Goal: Navigation & Orientation: Find specific page/section

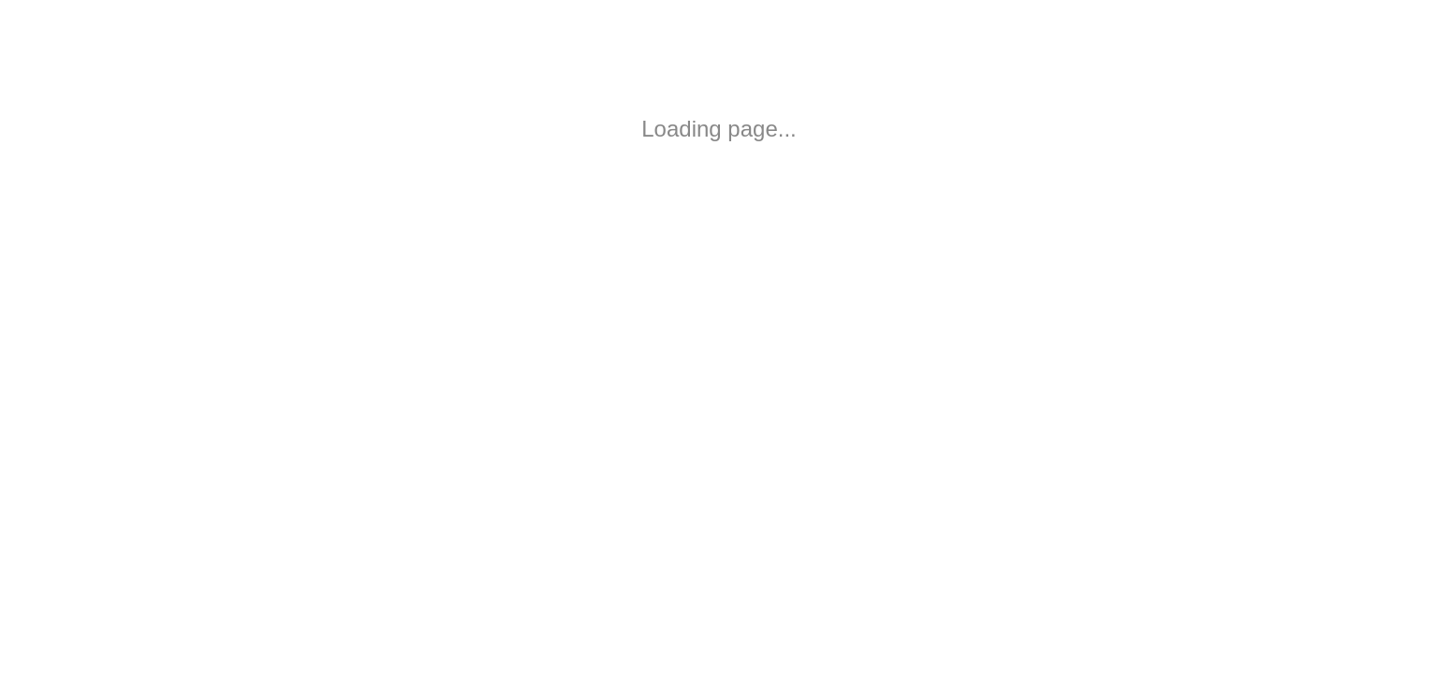
click at [431, 39] on html "Loading page..." at bounding box center [719, 129] width 1438 height 258
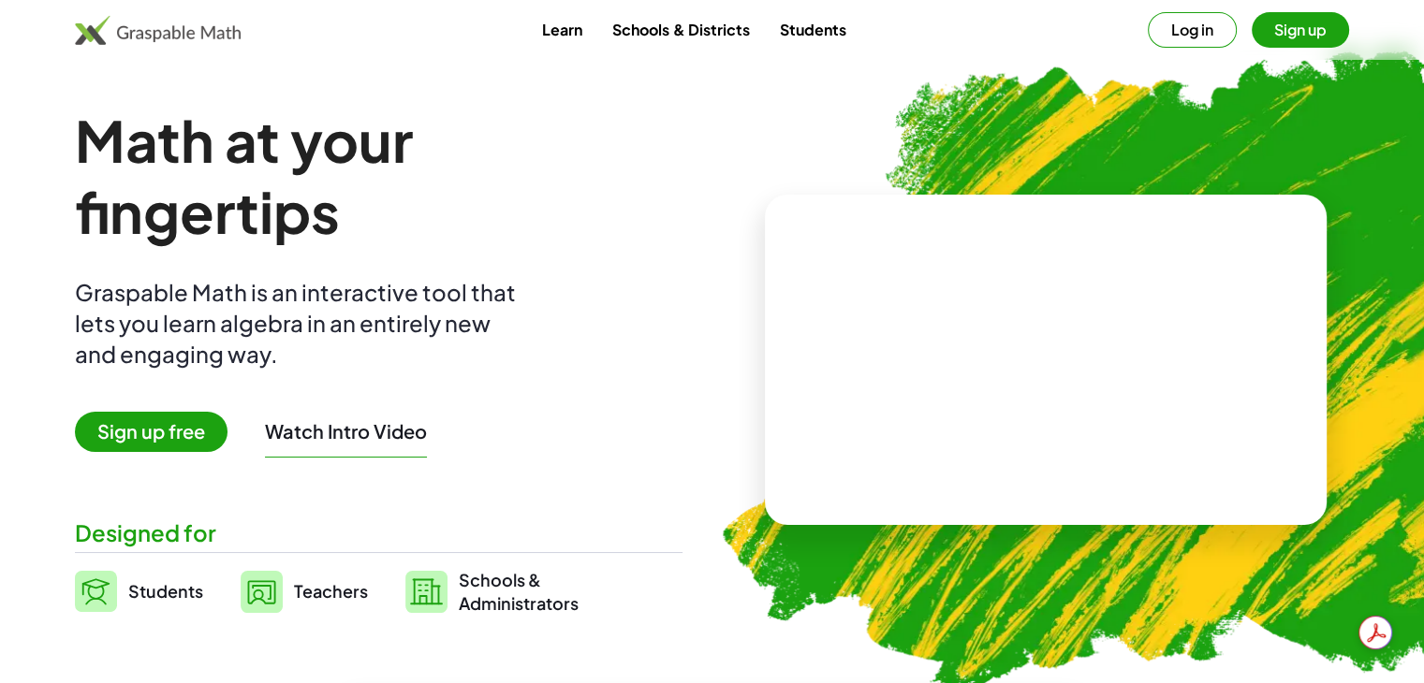
click at [1315, 133] on img at bounding box center [1154, 362] width 947 height 798
click at [1314, 37] on button "Sign up" at bounding box center [1300, 30] width 97 height 36
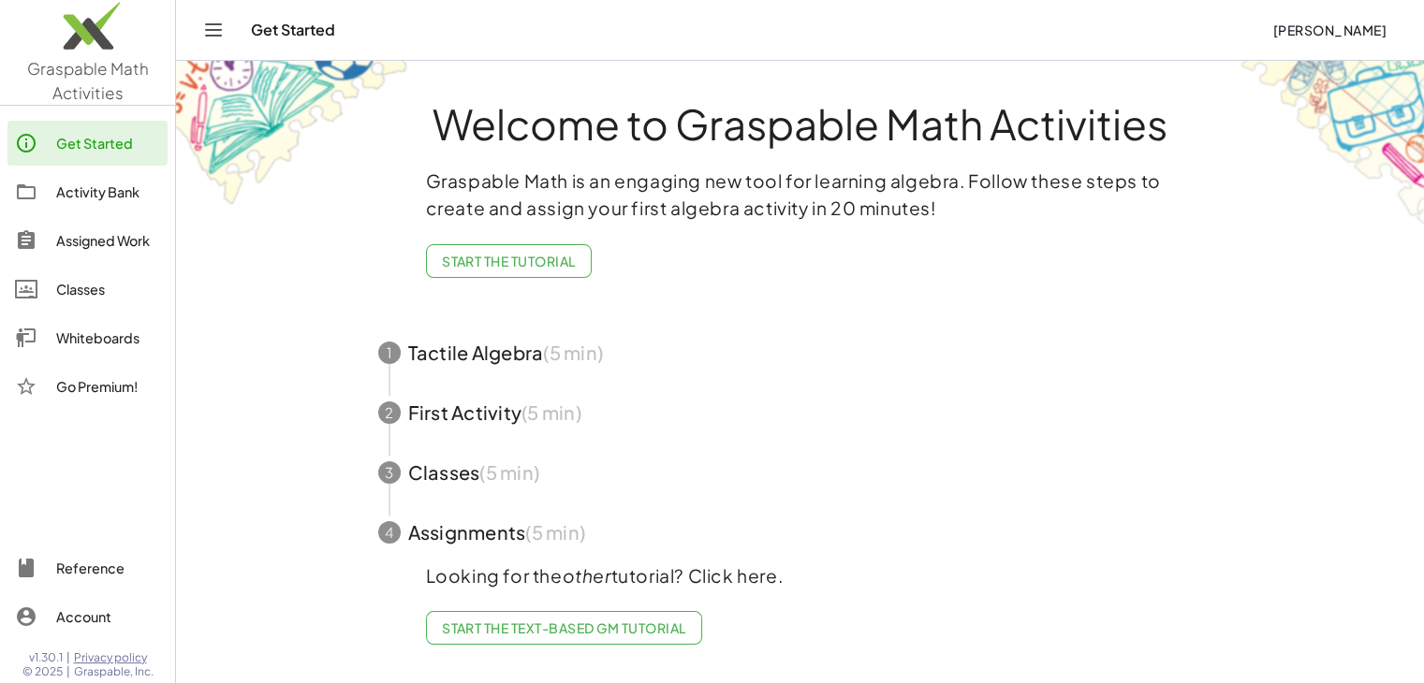
click at [221, 39] on icon "Toggle navigation" at bounding box center [213, 30] width 22 height 22
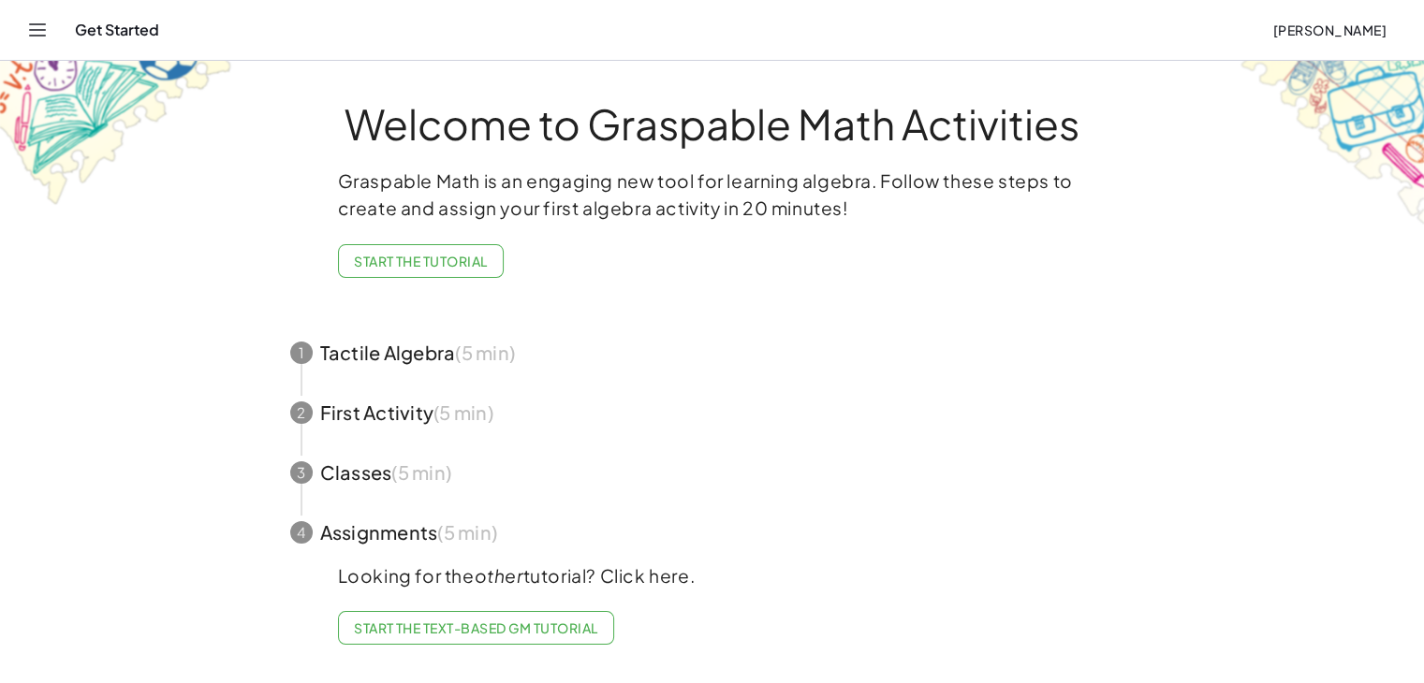
click at [23, 31] on button "Toggle navigation" at bounding box center [37, 30] width 30 height 30
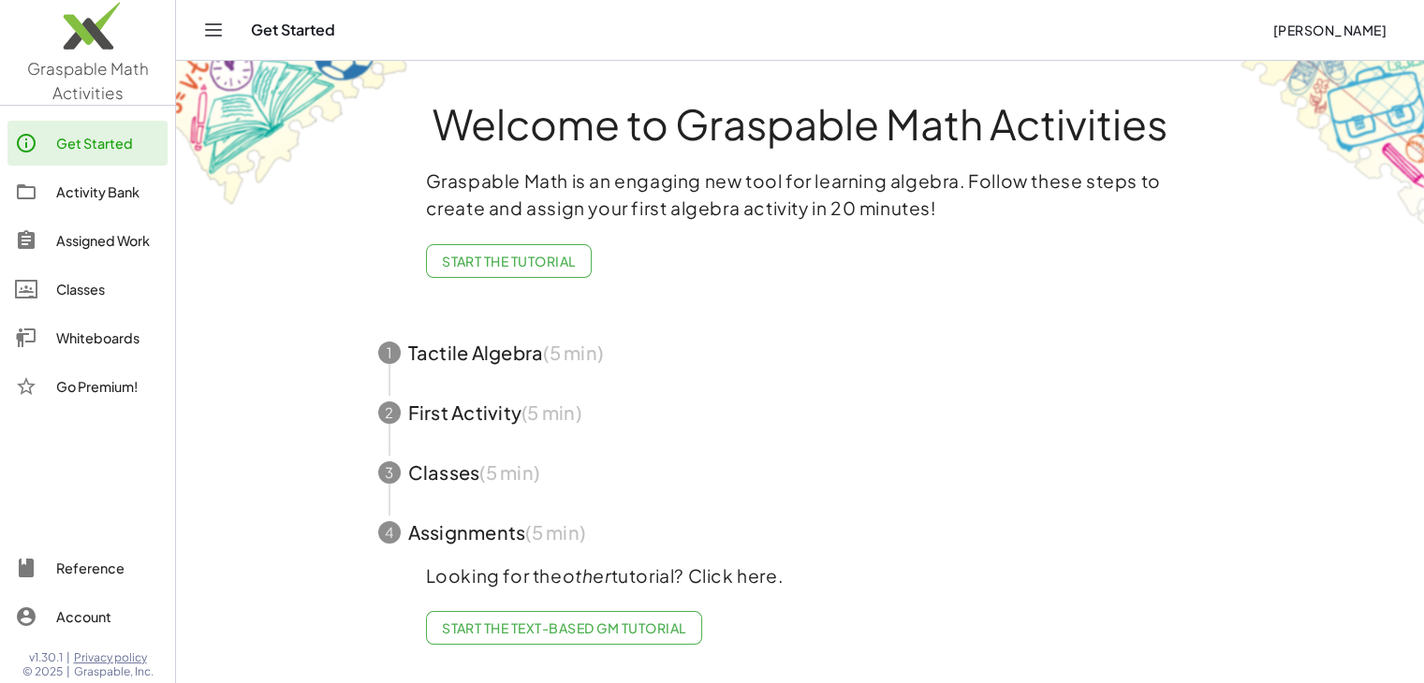
click at [80, 187] on div "Activity Bank" at bounding box center [108, 192] width 104 height 22
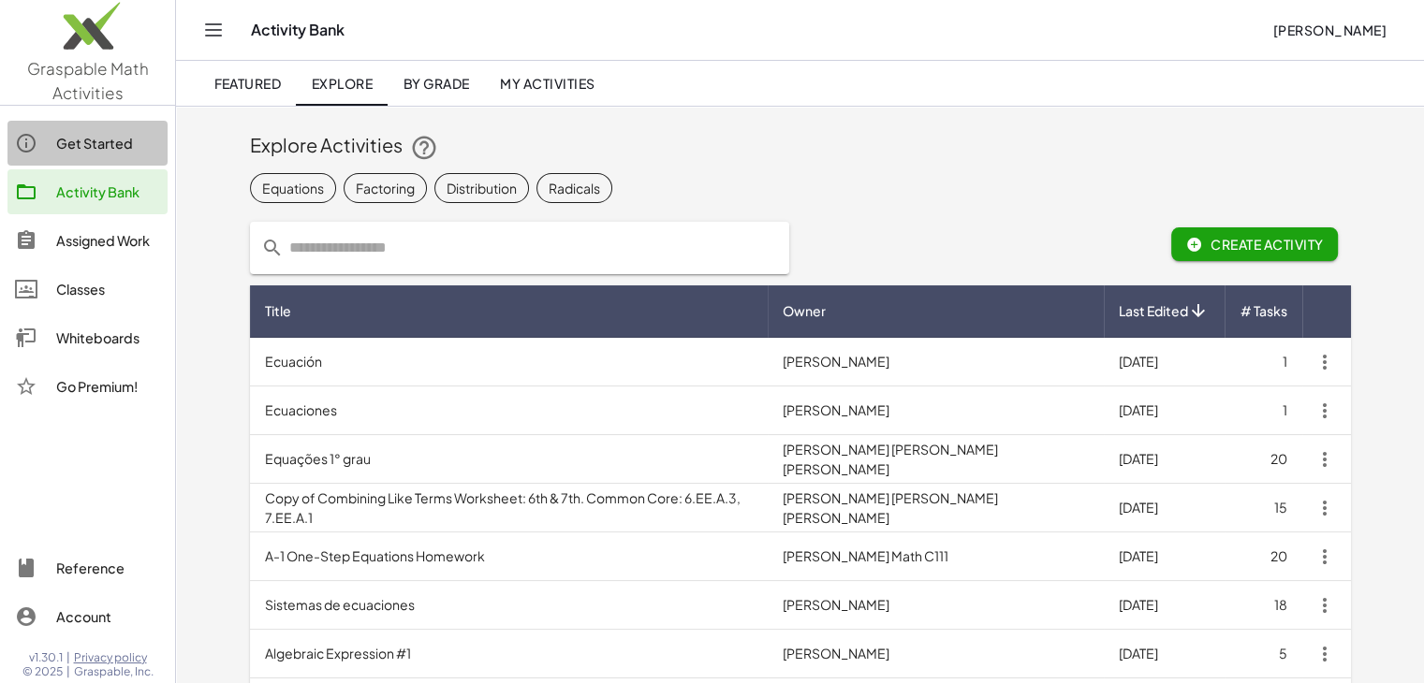
click at [97, 158] on link "Get Started" at bounding box center [87, 143] width 160 height 45
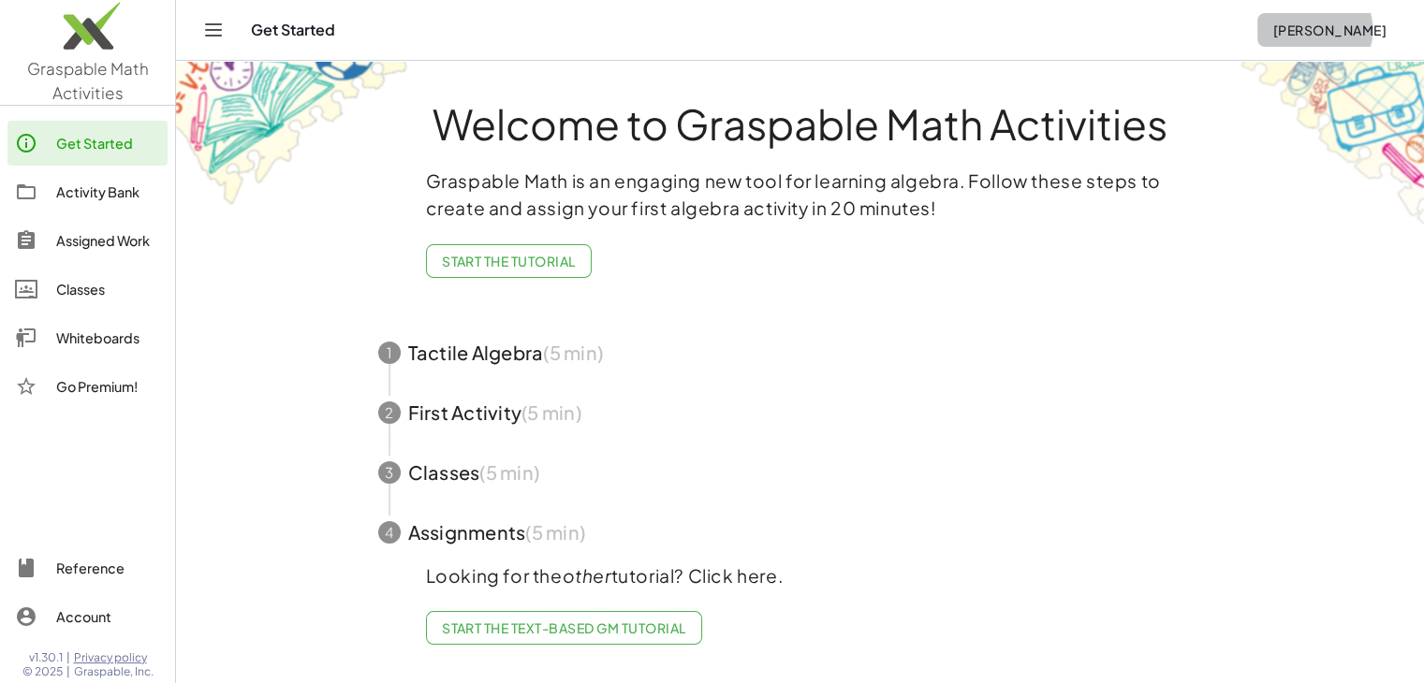
click at [1332, 26] on span "[PERSON_NAME]" at bounding box center [1329, 30] width 114 height 17
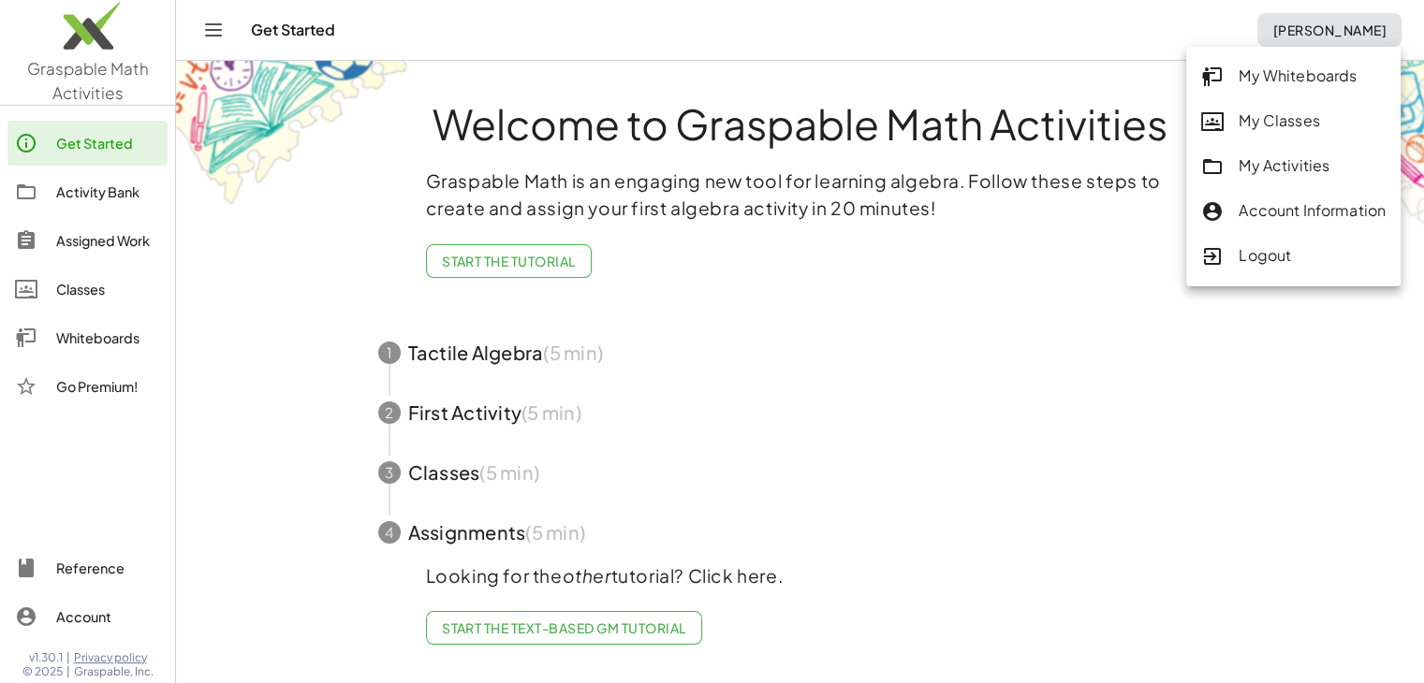
click at [103, 341] on div "Whiteboards" at bounding box center [108, 338] width 104 height 22
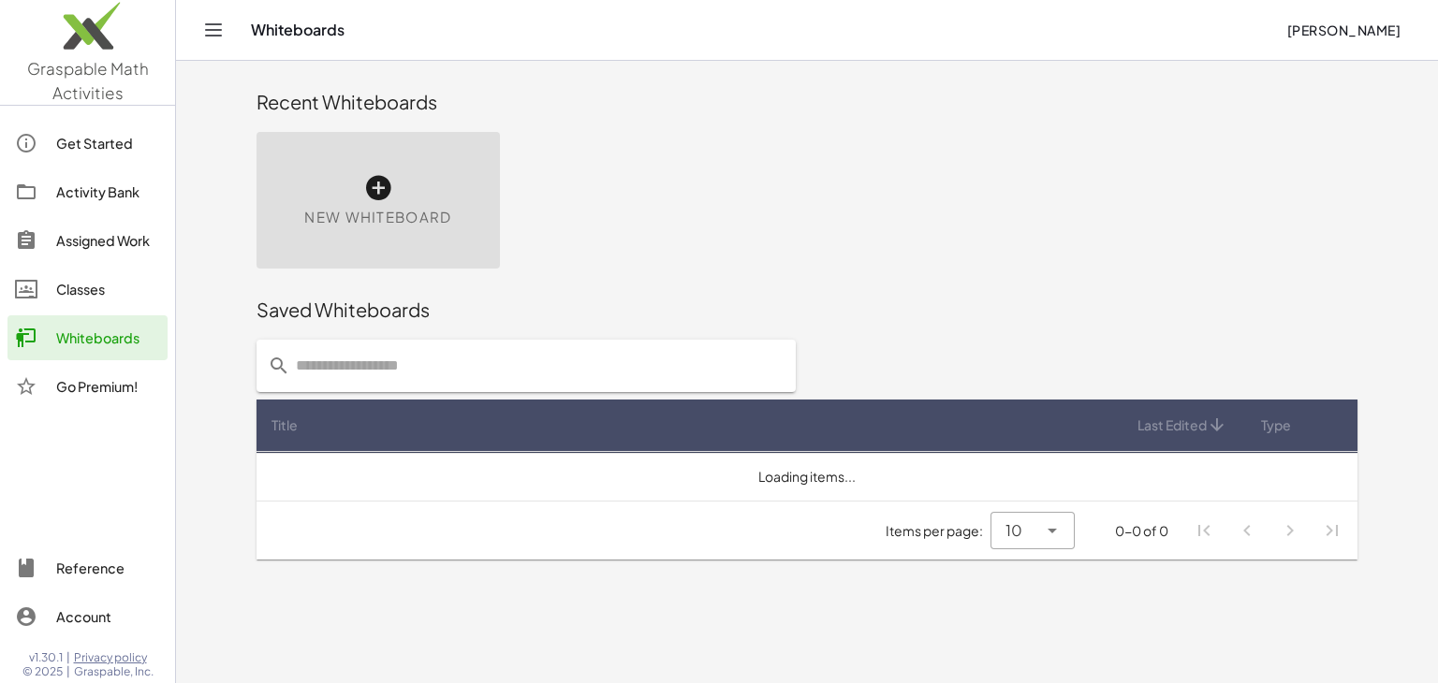
click at [200, 37] on button "Toggle navigation" at bounding box center [213, 30] width 30 height 30
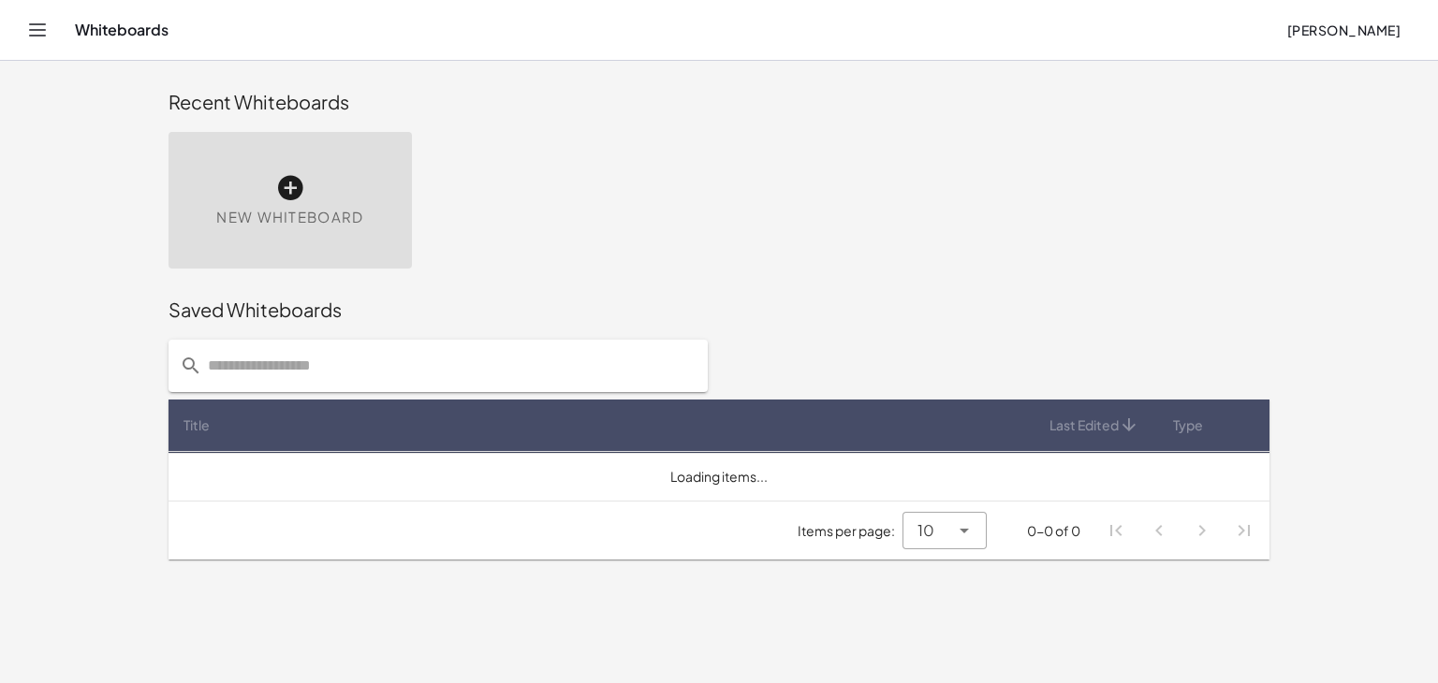
click at [1383, 22] on span "[PERSON_NAME]" at bounding box center [1343, 30] width 114 height 17
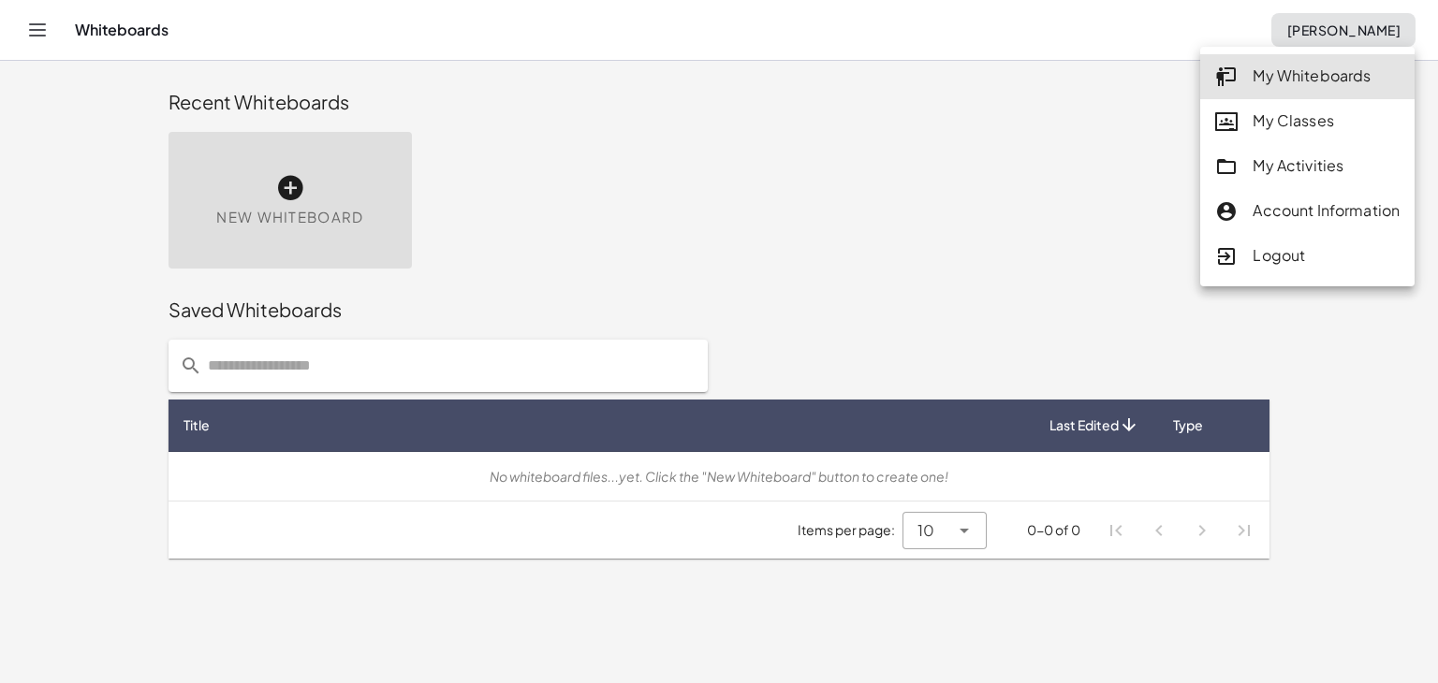
click at [44, 23] on icon "Toggle navigation" at bounding box center [37, 30] width 22 height 22
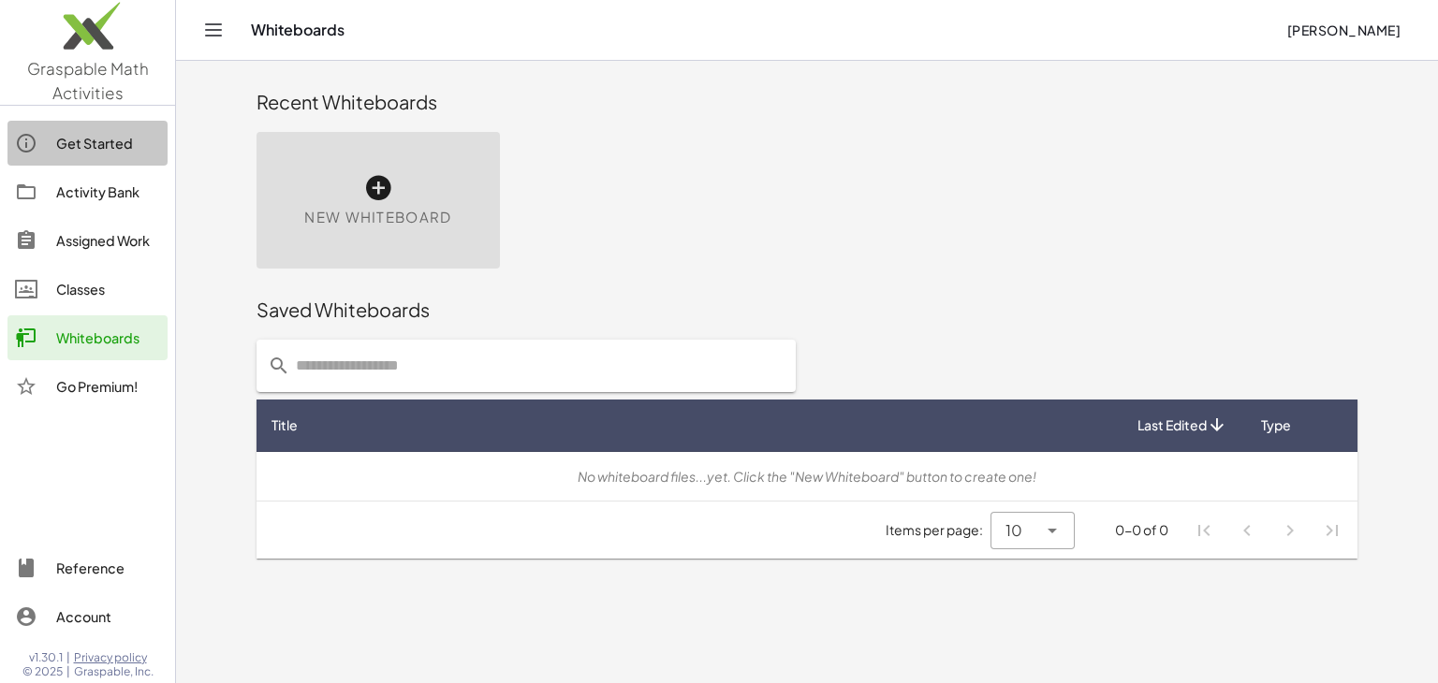
click at [95, 139] on div "Get Started" at bounding box center [108, 143] width 104 height 22
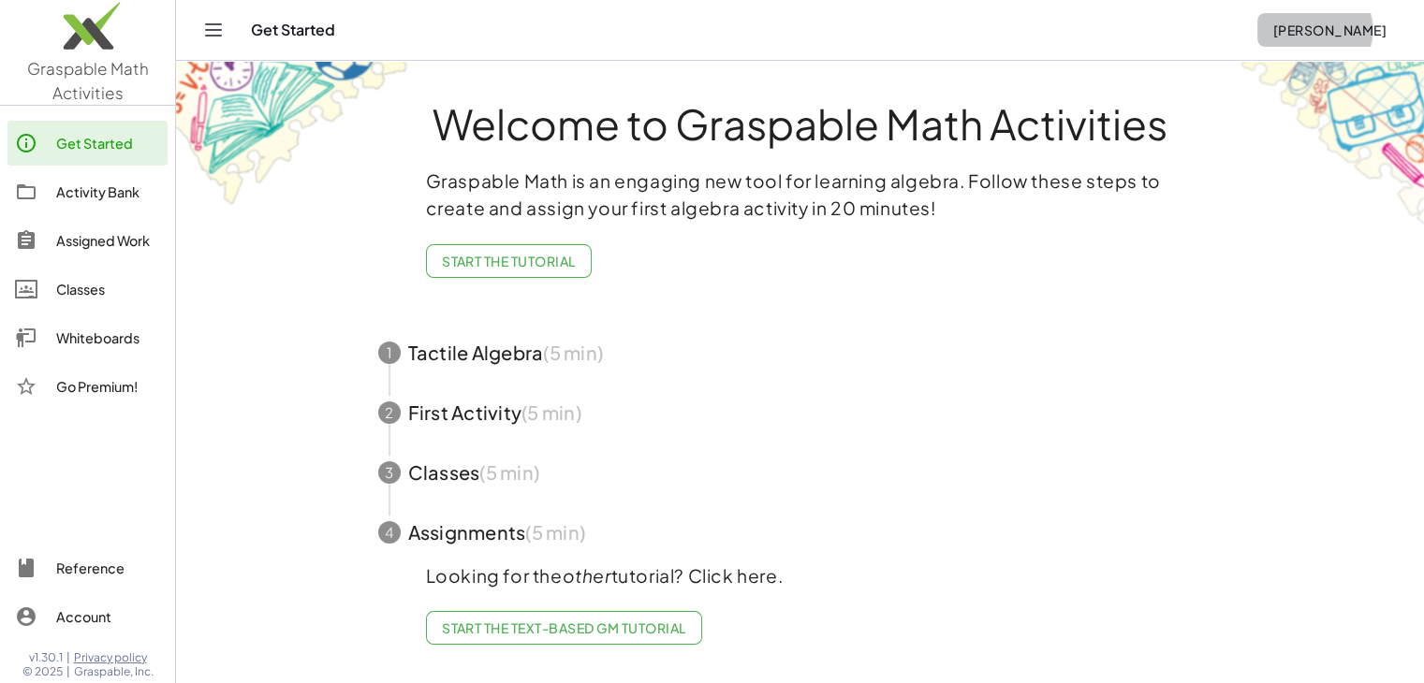
click at [1387, 27] on button "[PERSON_NAME]" at bounding box center [1329, 30] width 144 height 34
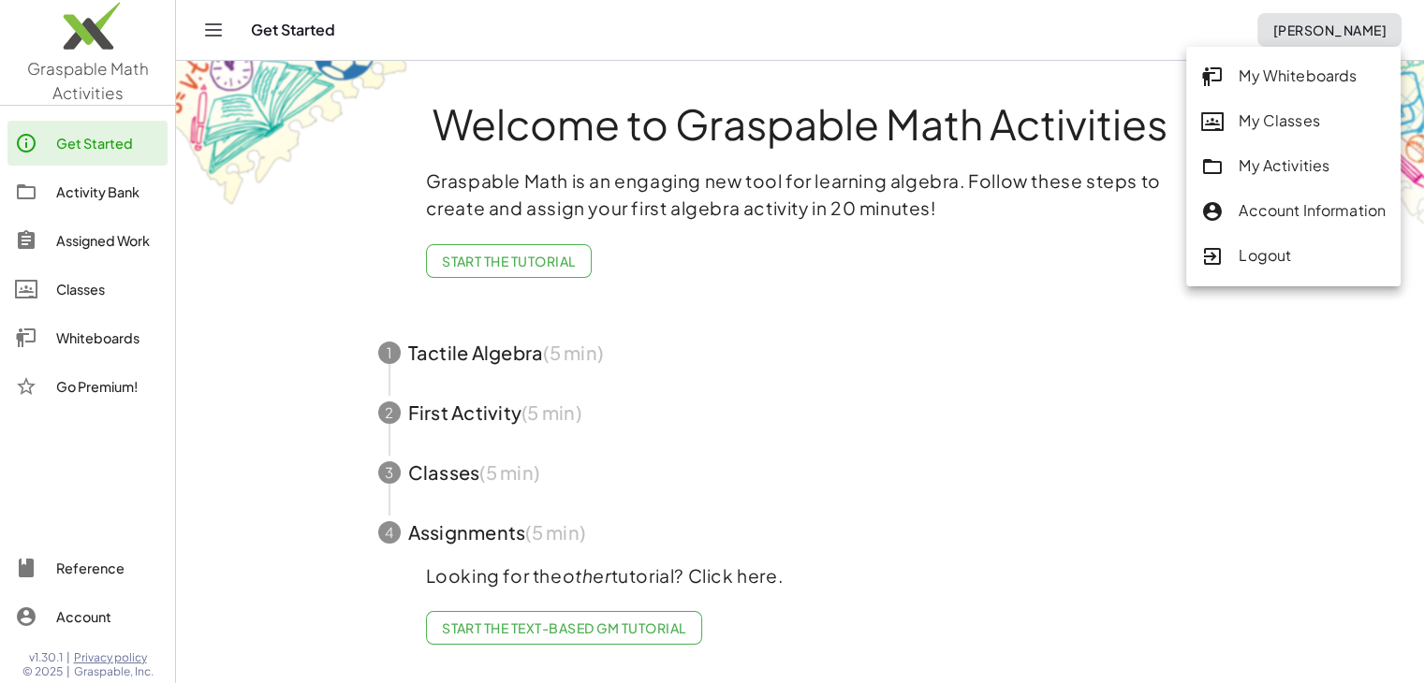
drag, startPoint x: 1212, startPoint y: 466, endPoint x: 731, endPoint y: 321, distance: 502.5
click at [731, 321] on div "Welcome to Graspable Math Activities Graspable Math is an engaging new tool for…" at bounding box center [800, 366] width 936 height 611
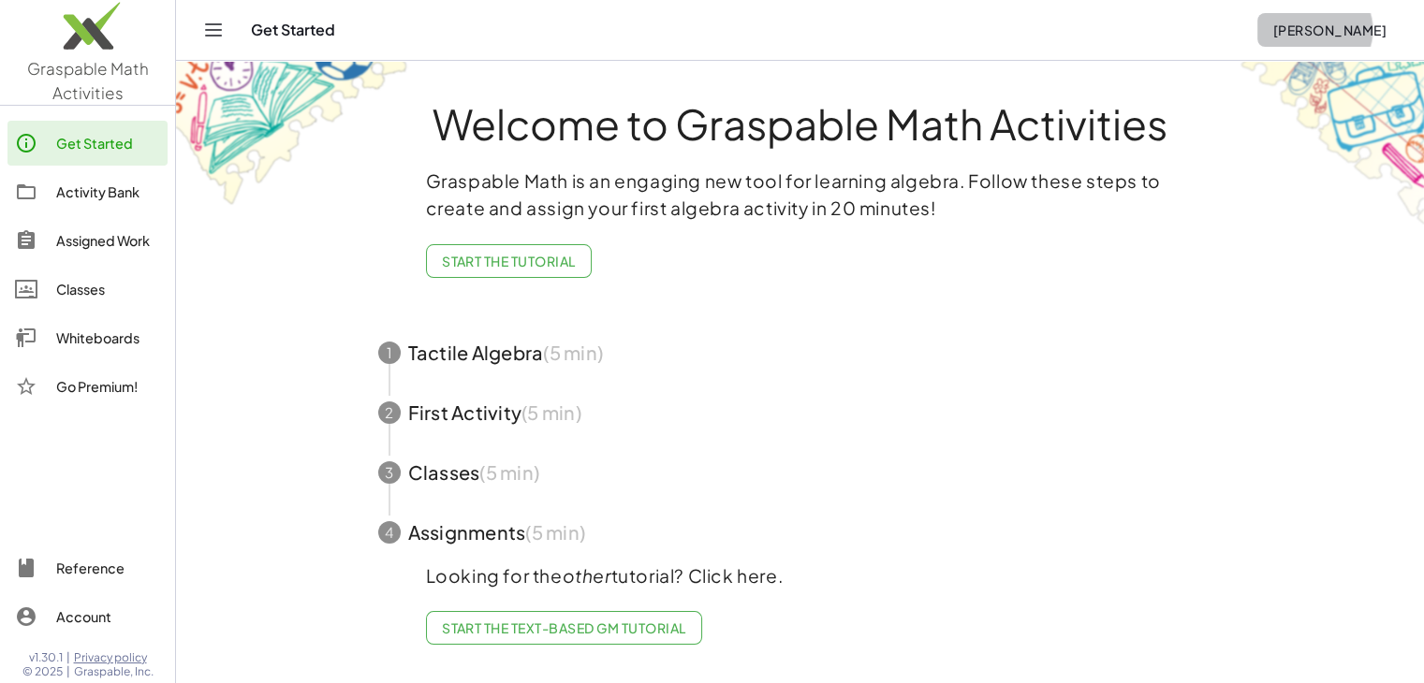
click at [1351, 37] on span "[PERSON_NAME]" at bounding box center [1329, 30] width 114 height 17
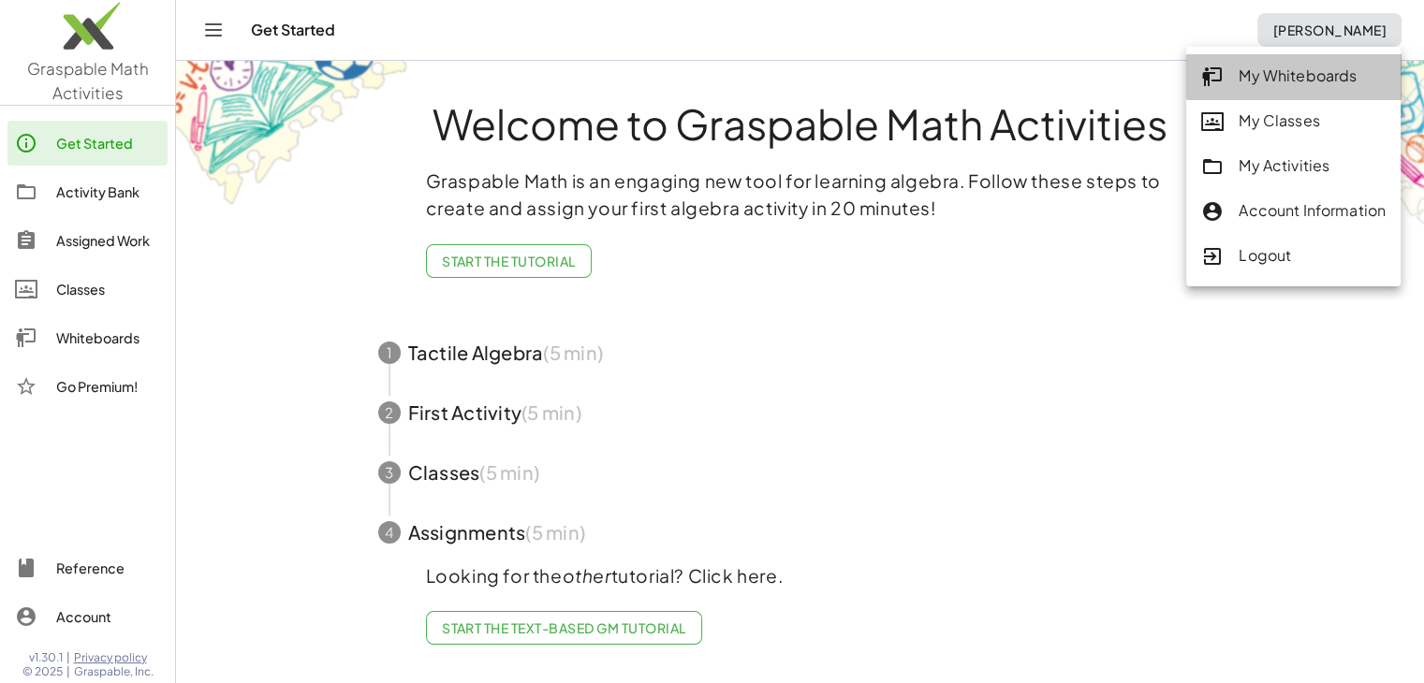
click at [1220, 73] on icon at bounding box center [1212, 77] width 22 height 22
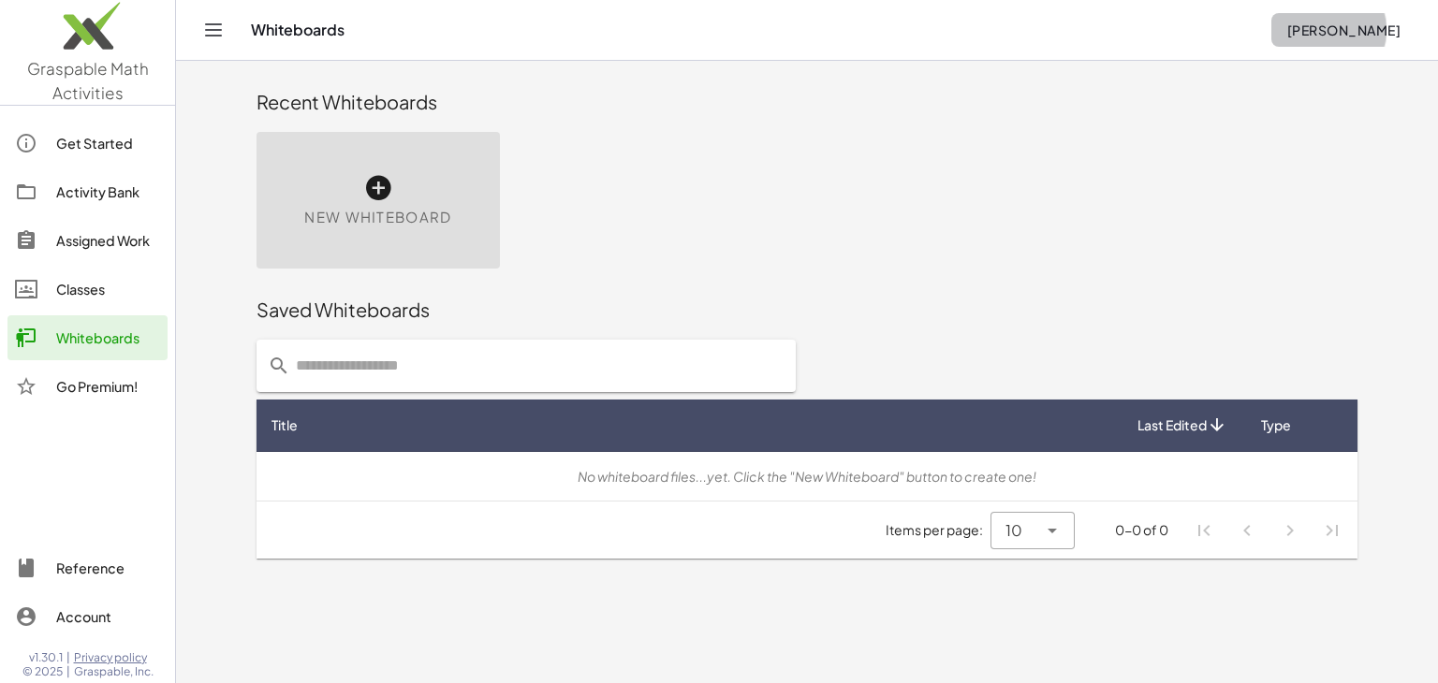
click at [1353, 20] on button "[PERSON_NAME]" at bounding box center [1343, 30] width 144 height 34
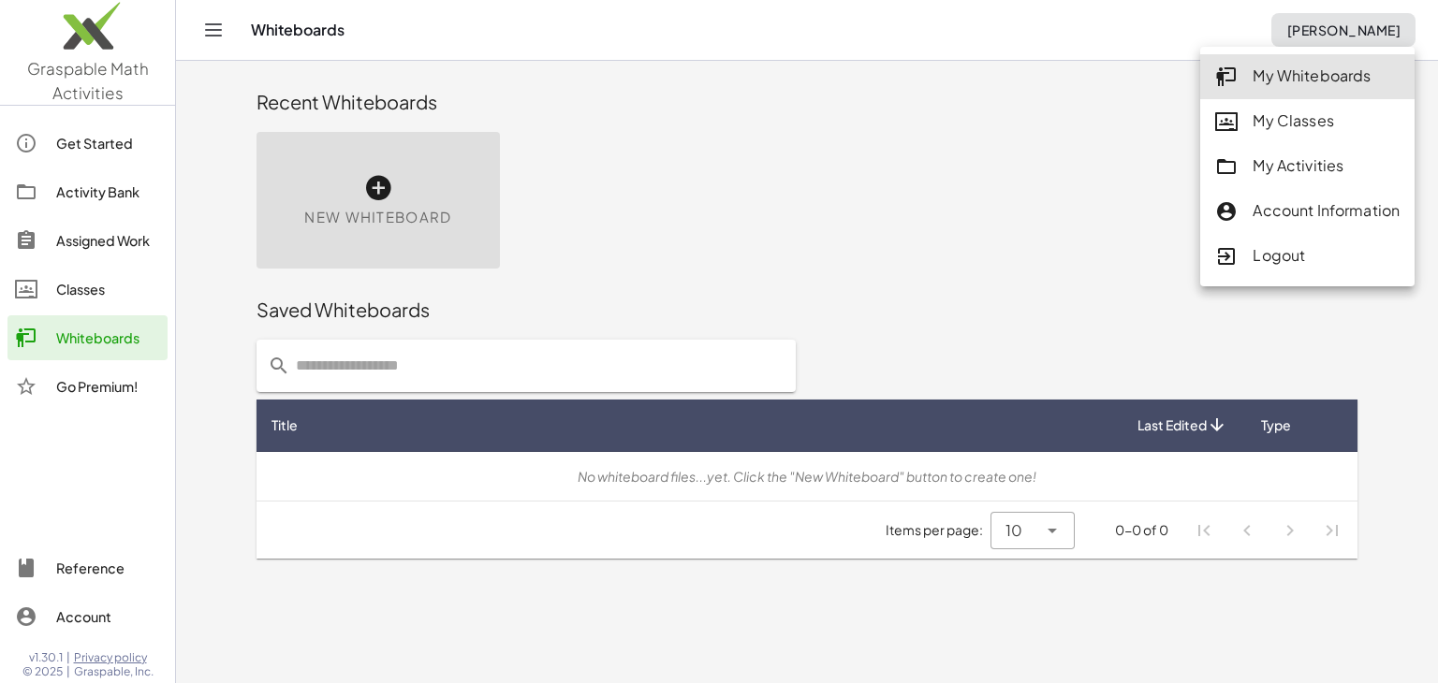
click at [423, 198] on div "New Whiteboard" at bounding box center [377, 200] width 243 height 137
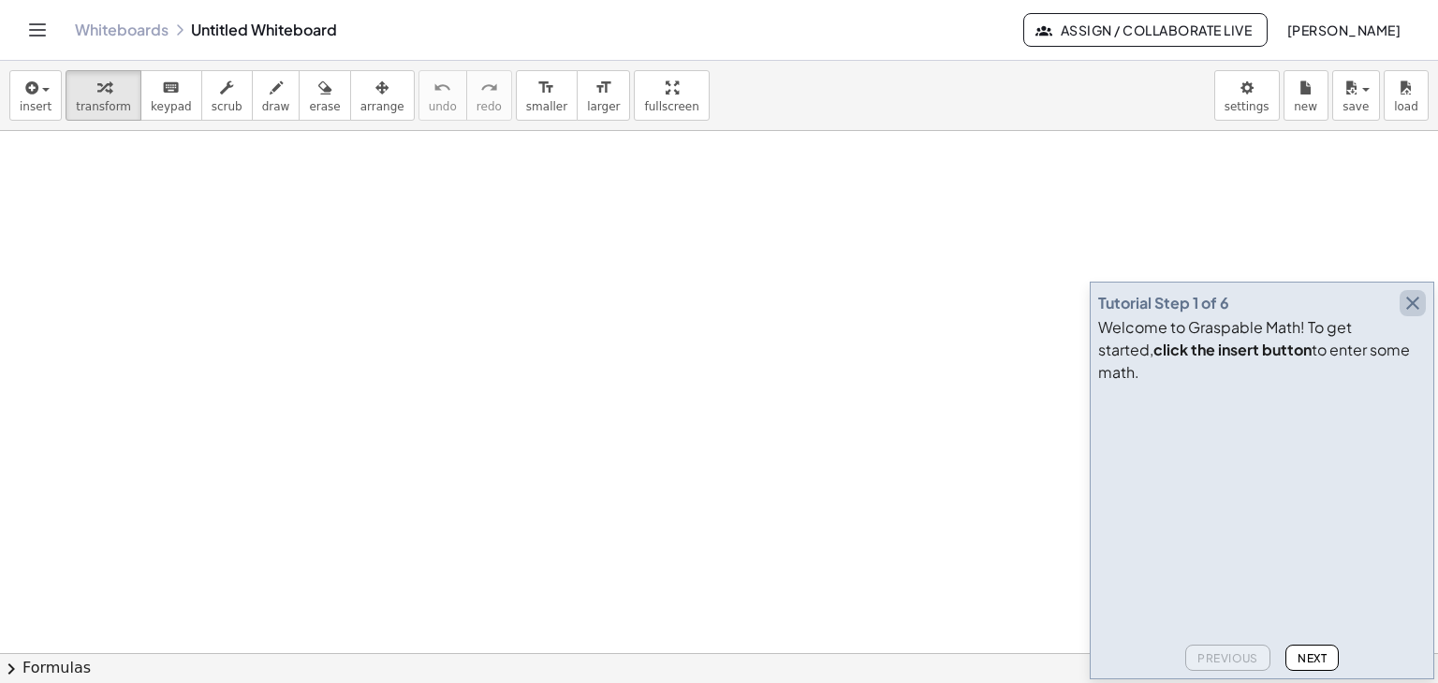
click at [1419, 315] on icon "button" at bounding box center [1412, 303] width 22 height 22
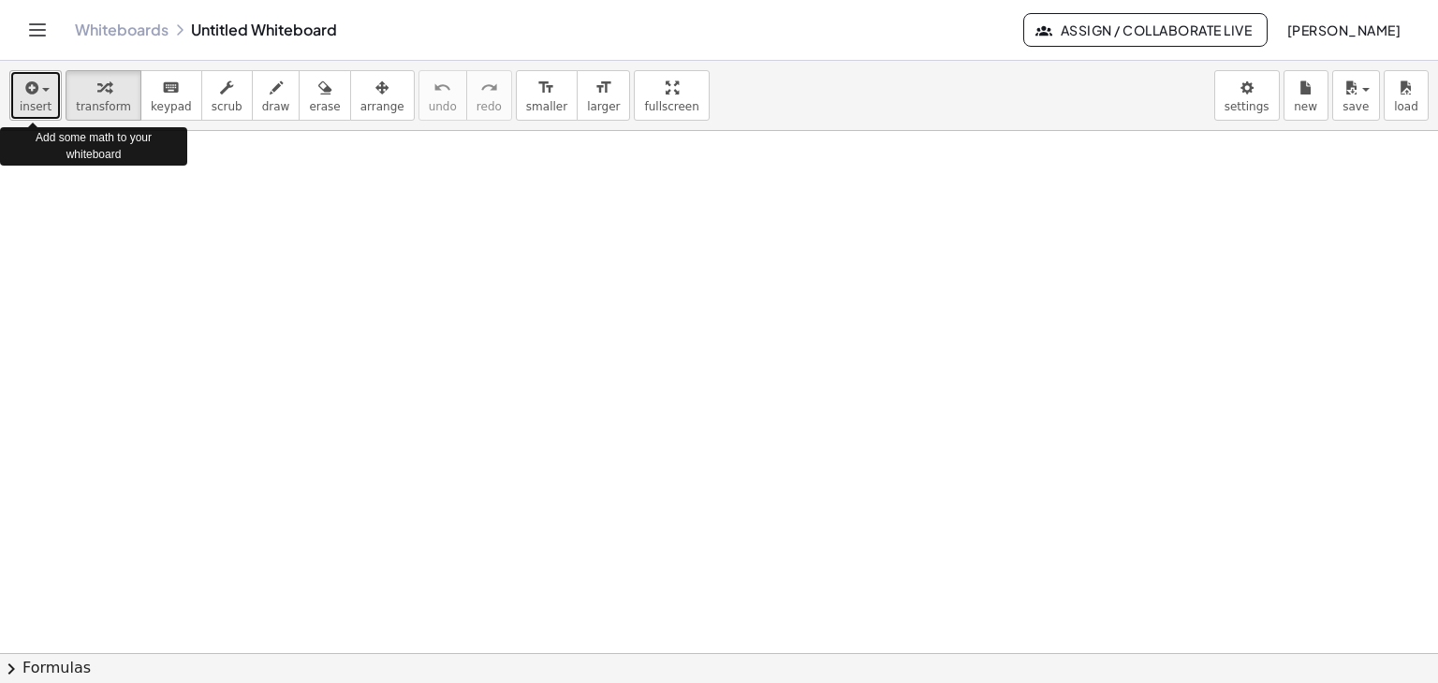
click at [22, 97] on icon "button" at bounding box center [30, 88] width 17 height 22
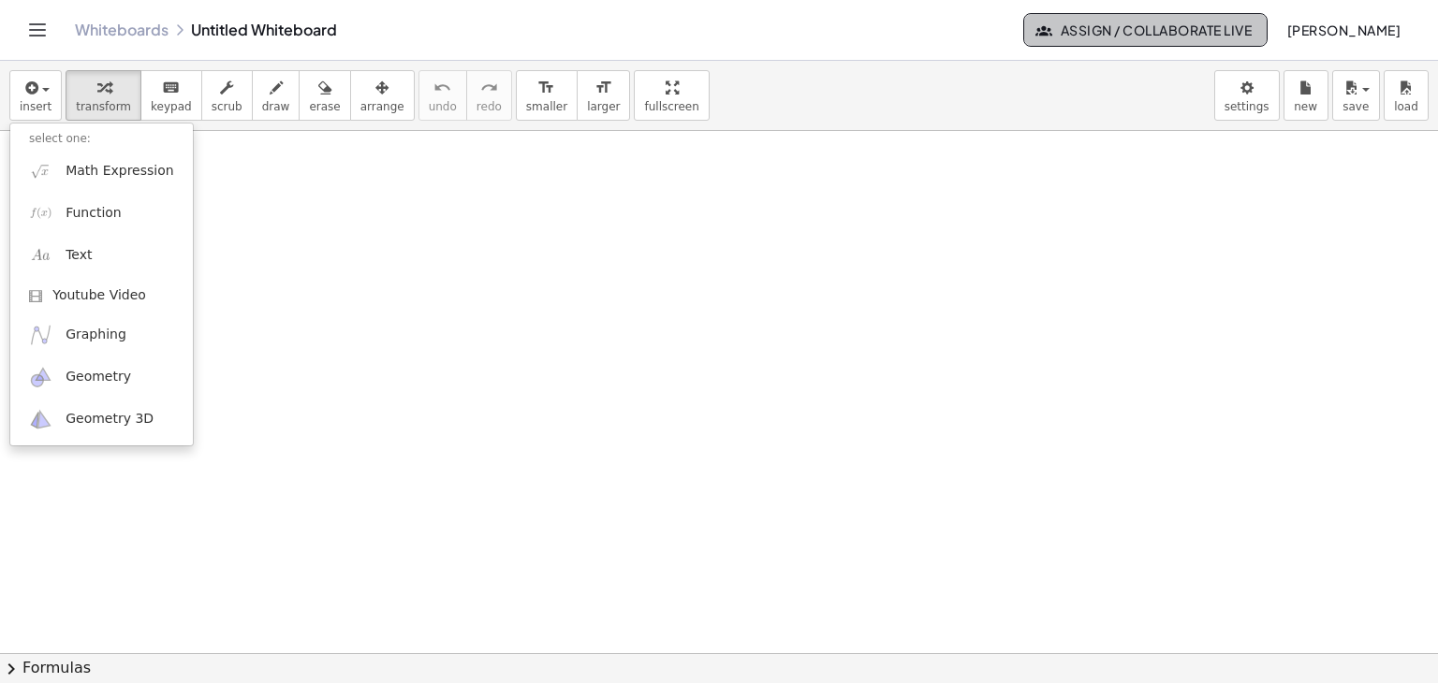
click at [1190, 24] on span "Assign / Collaborate Live" at bounding box center [1145, 30] width 212 height 17
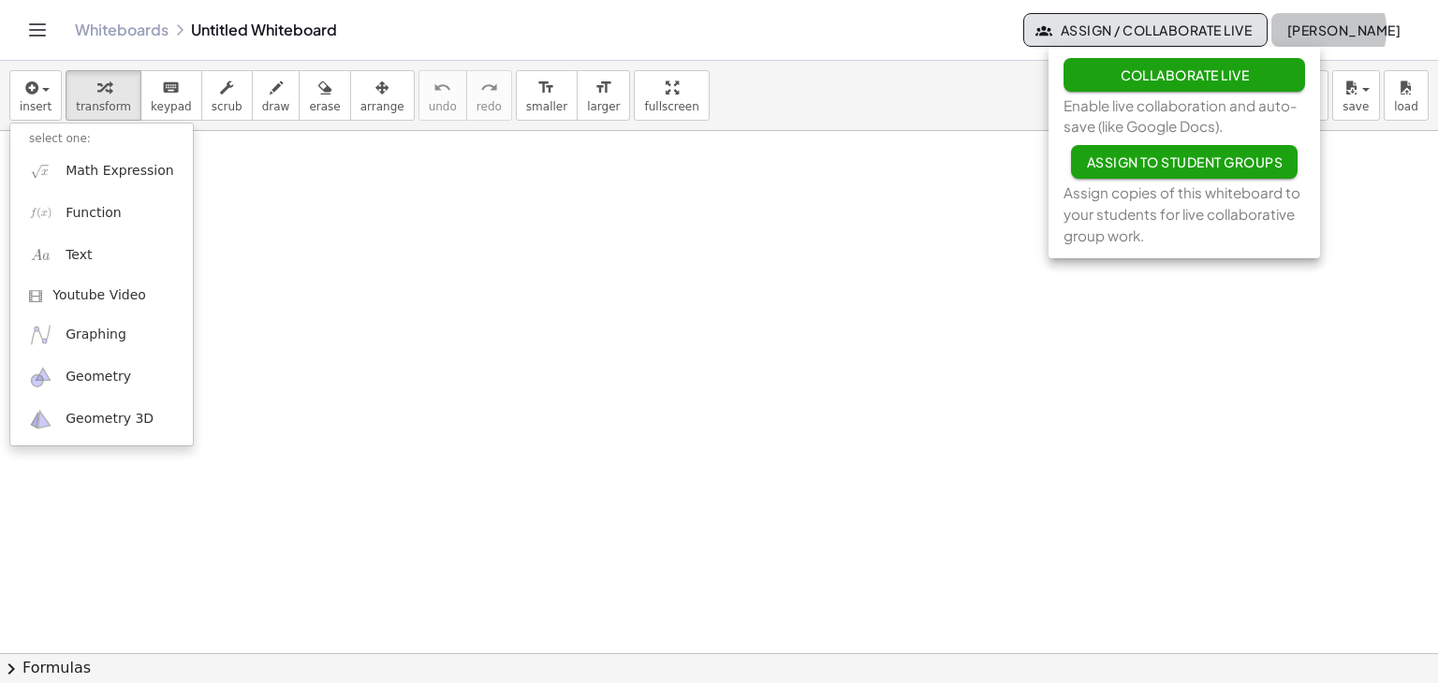
click at [1322, 30] on span "[PERSON_NAME]" at bounding box center [1343, 30] width 114 height 17
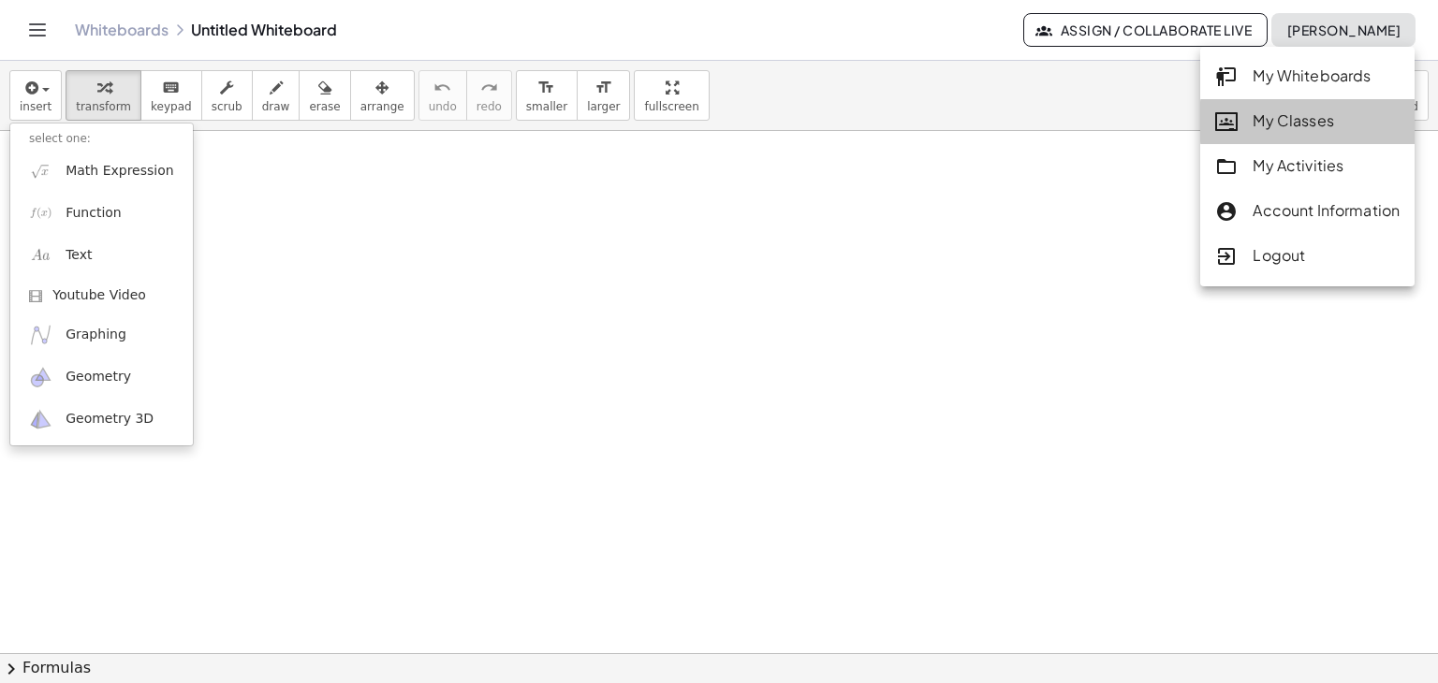
click at [1273, 134] on link "My Classes" at bounding box center [1307, 121] width 214 height 45
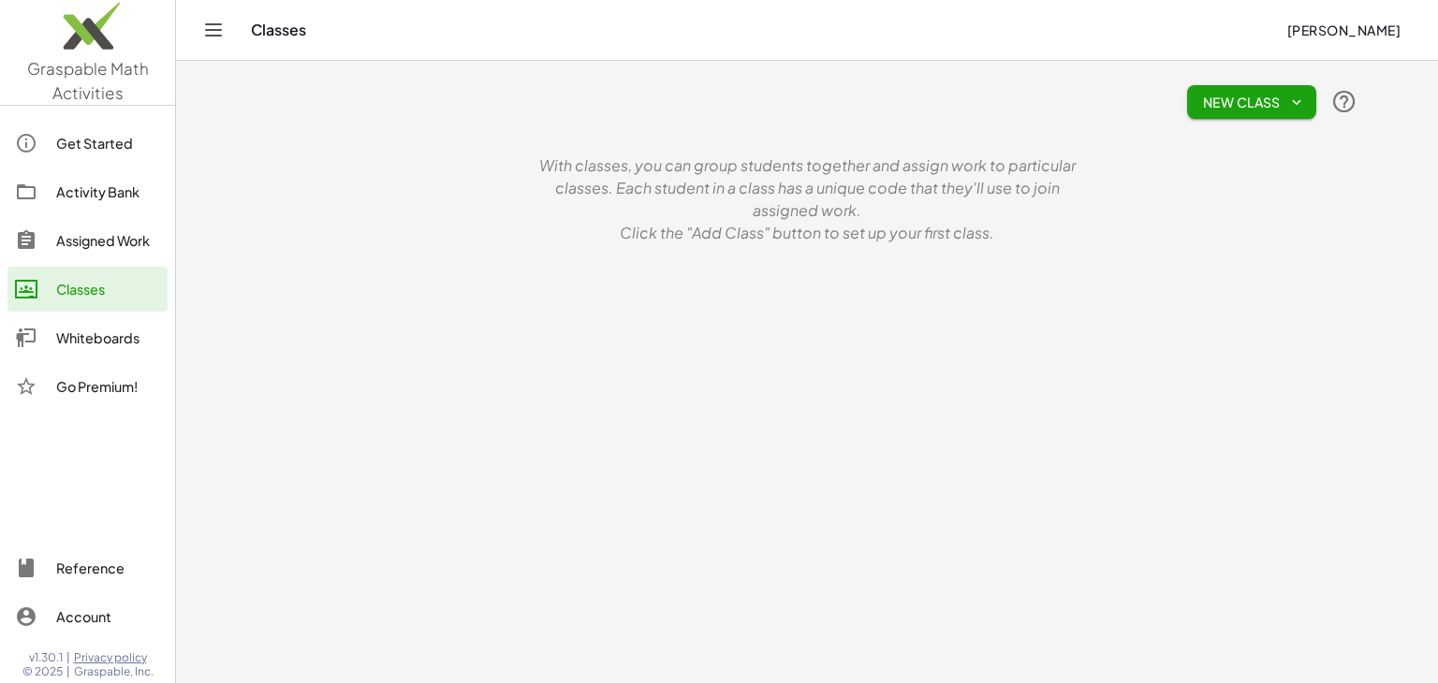
click at [1076, 284] on main "New Class With classes, you can group students together and assign work to part…" at bounding box center [807, 341] width 1262 height 683
click at [1305, 95] on button "New Class" at bounding box center [1251, 102] width 129 height 34
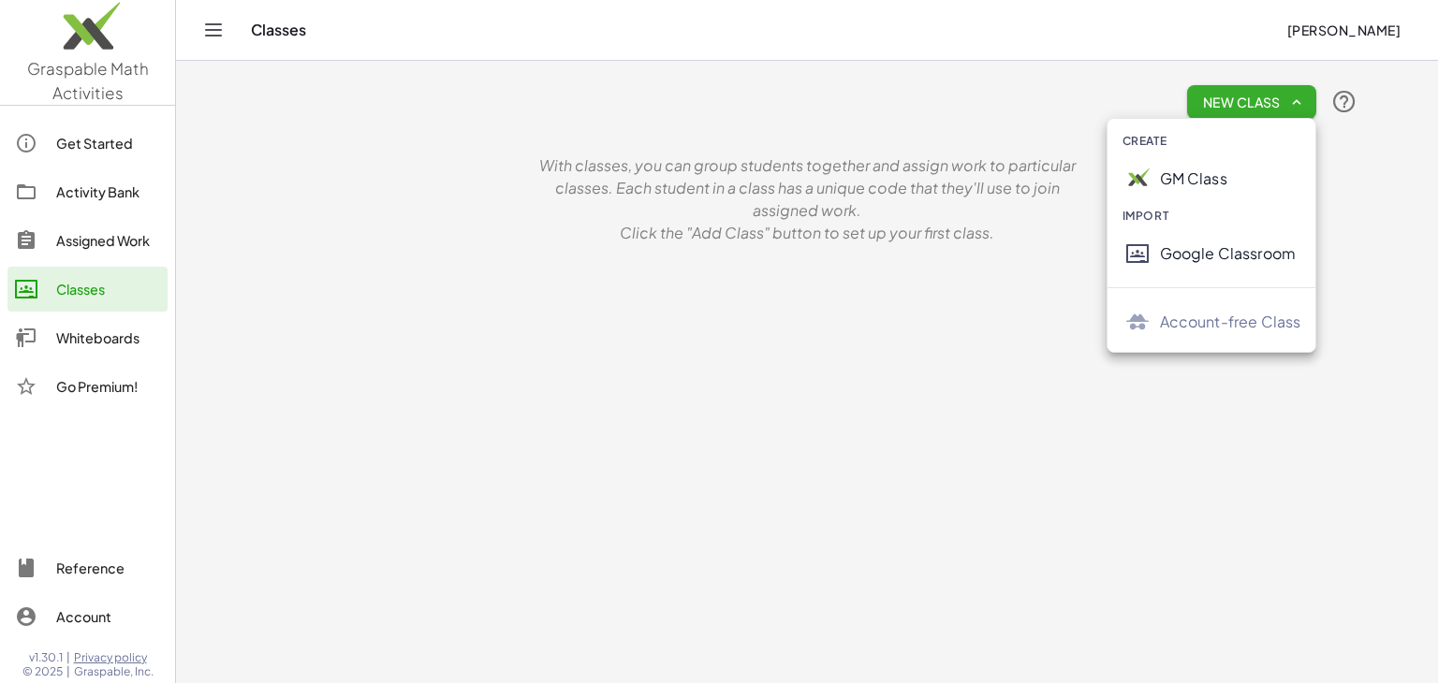
click at [971, 326] on main "New Class With classes, you can group students together and assign work to part…" at bounding box center [807, 341] width 1262 height 683
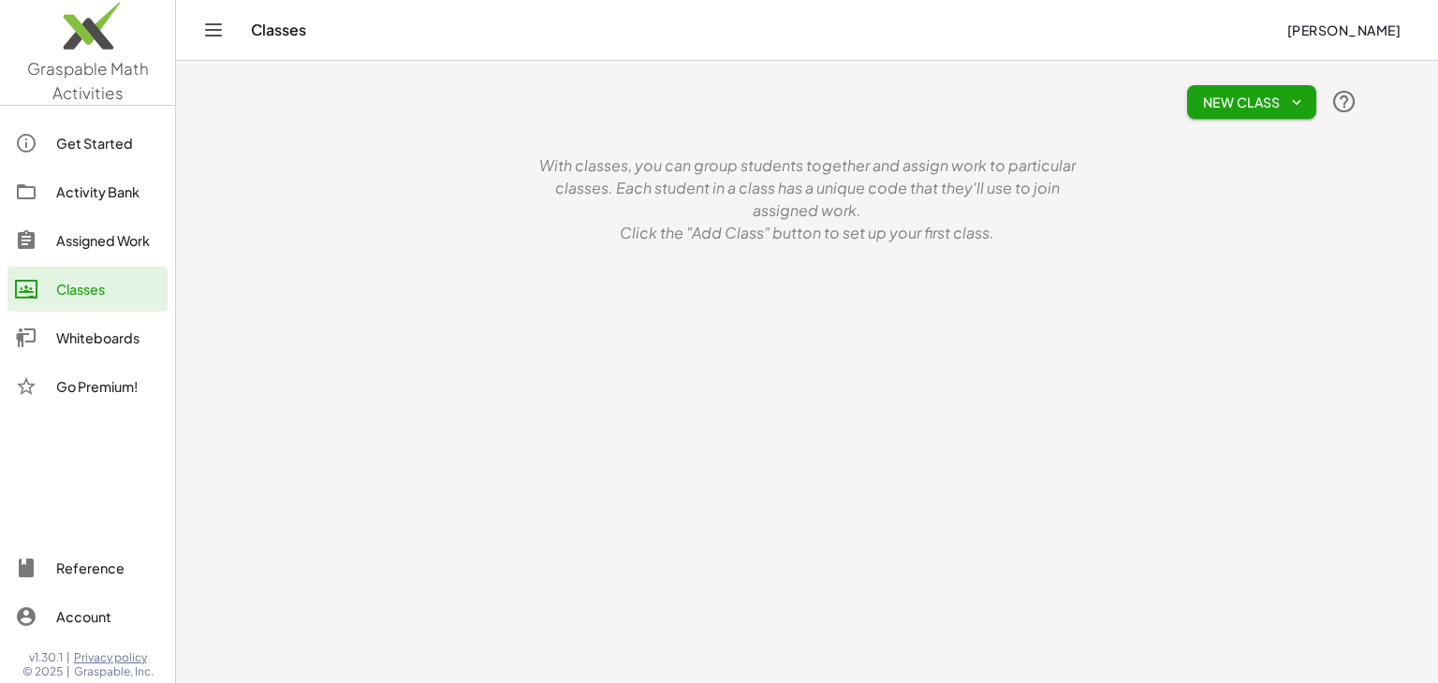
click at [1370, 40] on button "[PERSON_NAME]" at bounding box center [1343, 30] width 144 height 34
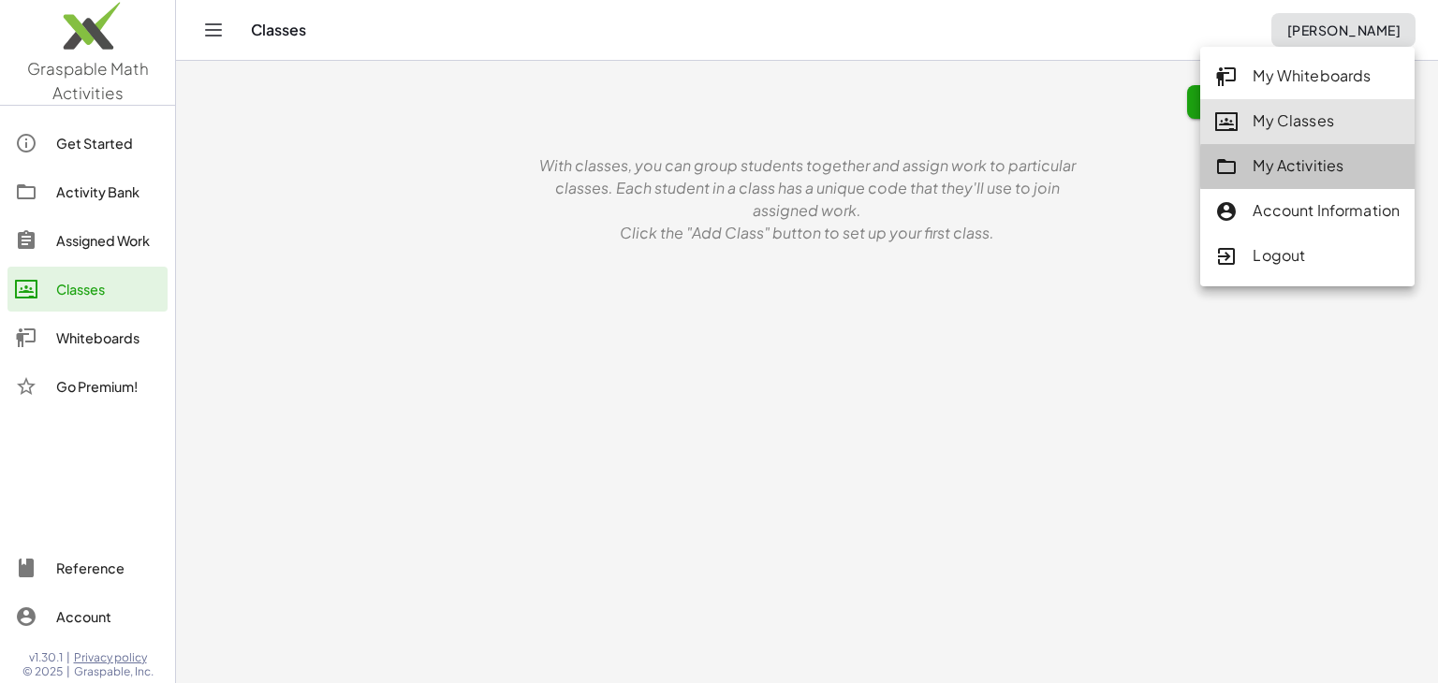
click at [1333, 168] on div "My Activities" at bounding box center [1307, 166] width 184 height 24
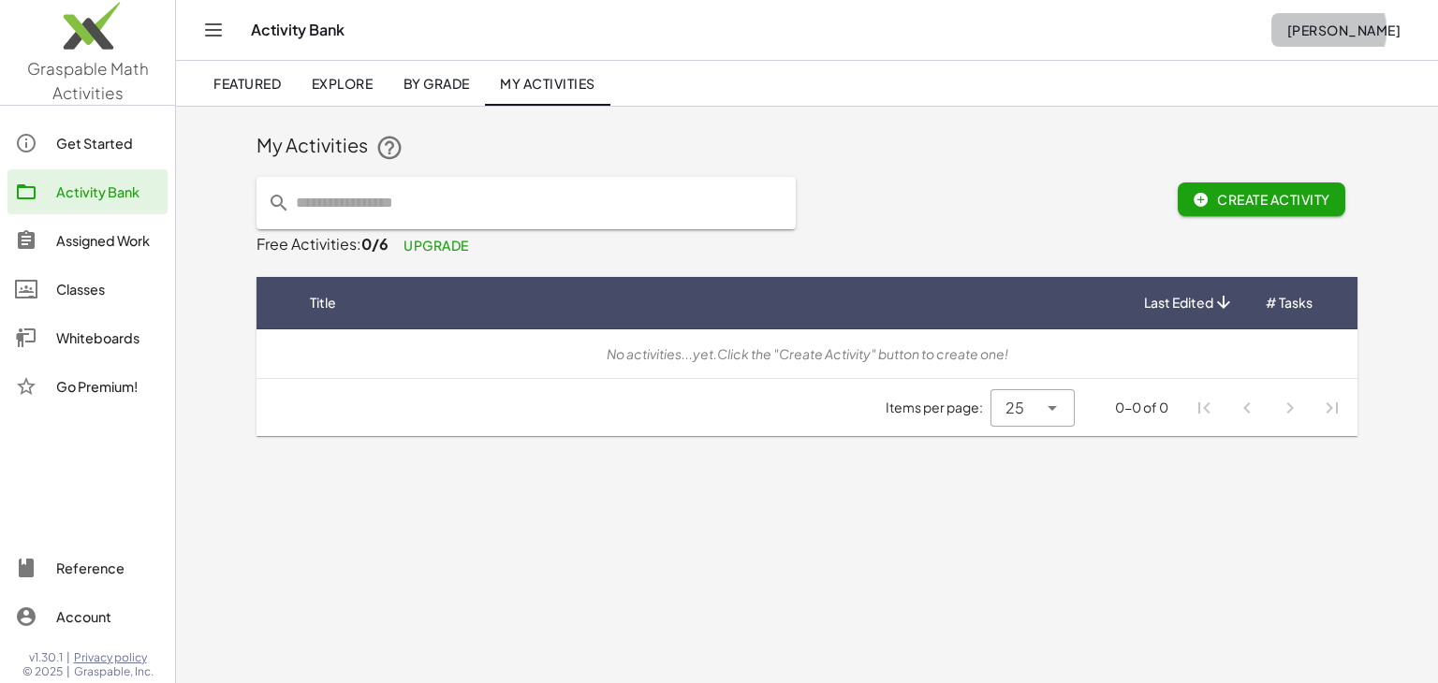
click at [1348, 15] on button "[PERSON_NAME]" at bounding box center [1343, 30] width 144 height 34
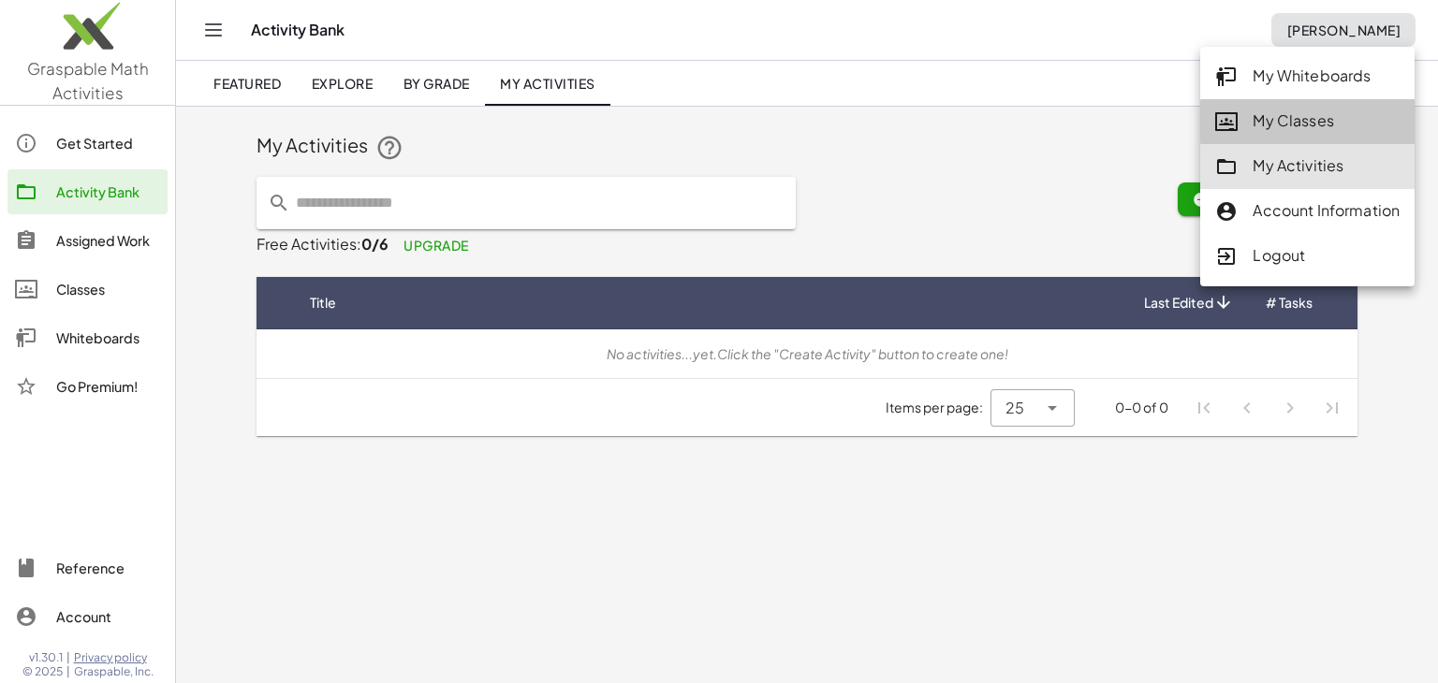
click at [1325, 136] on link "My Classes" at bounding box center [1307, 121] width 214 height 45
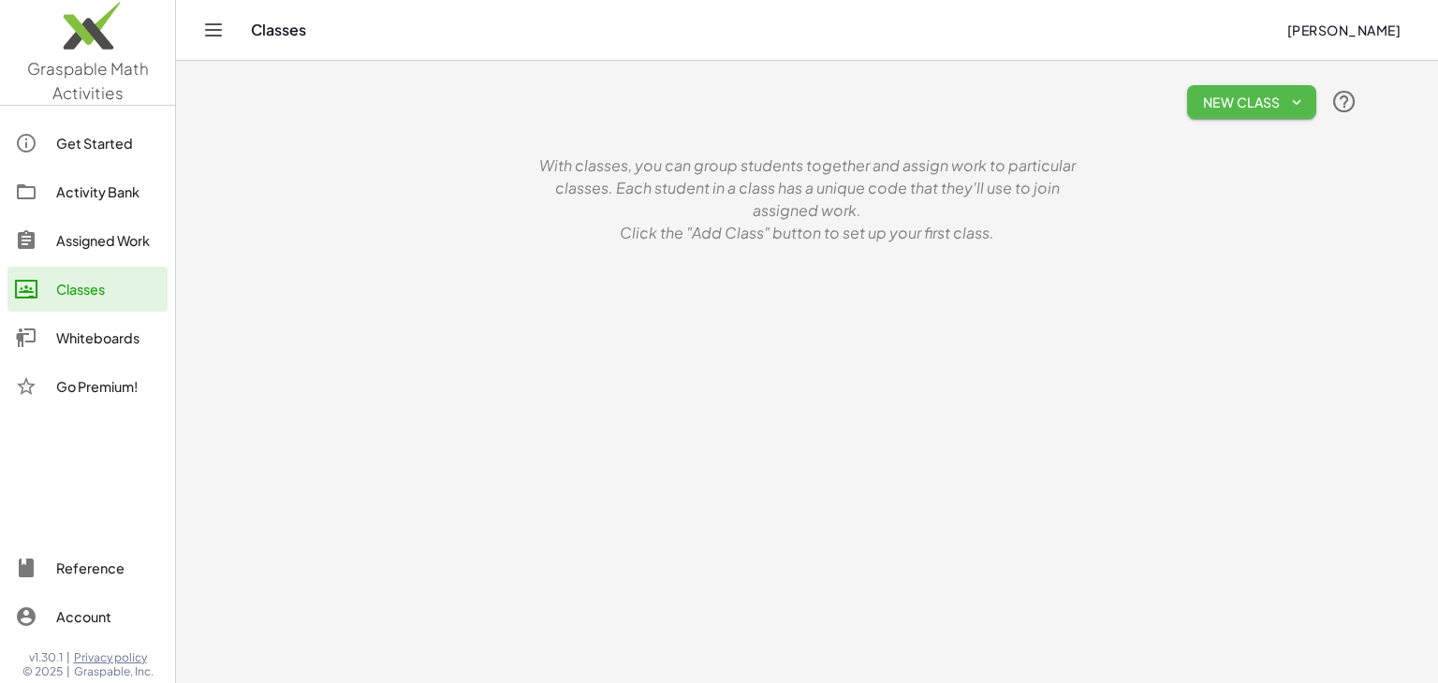
click at [1290, 106] on icon "button" at bounding box center [1296, 102] width 17 height 17
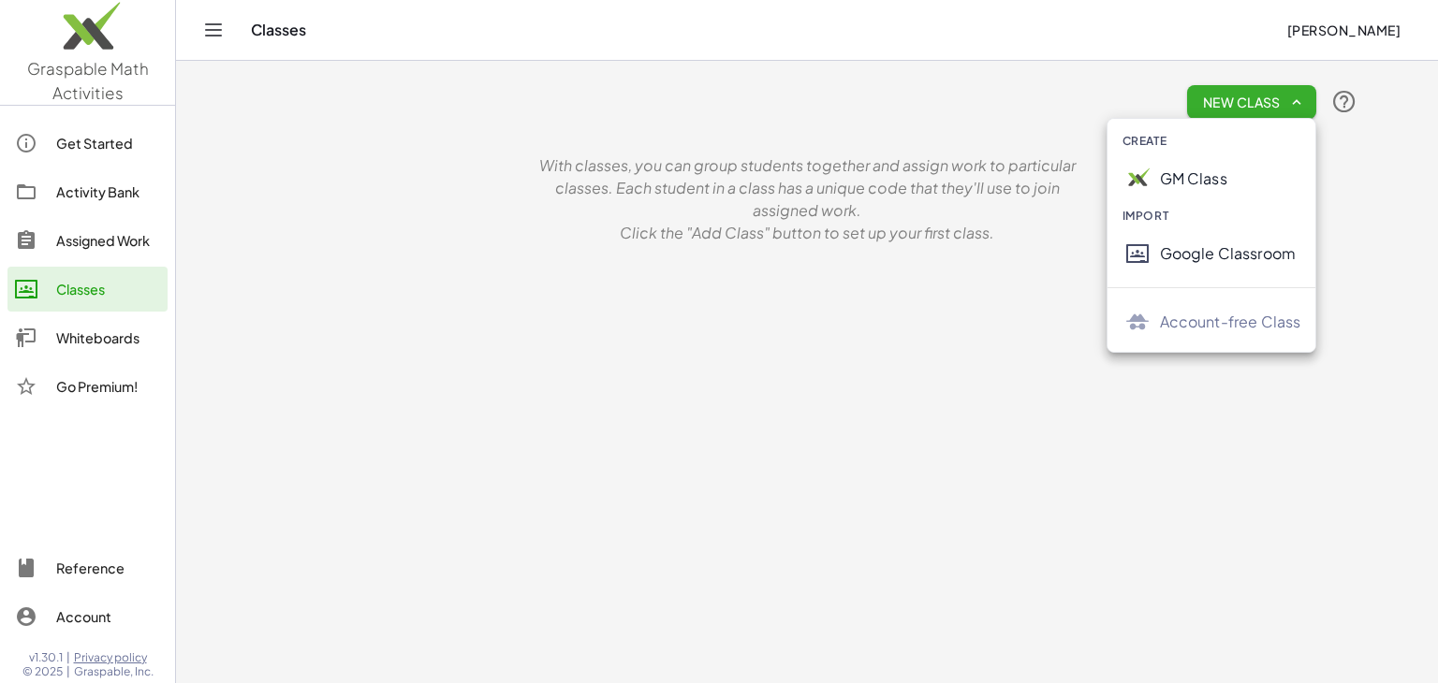
click at [984, 250] on div "New Class With classes, you can group students together and assign work to part…" at bounding box center [806, 158] width 1123 height 195
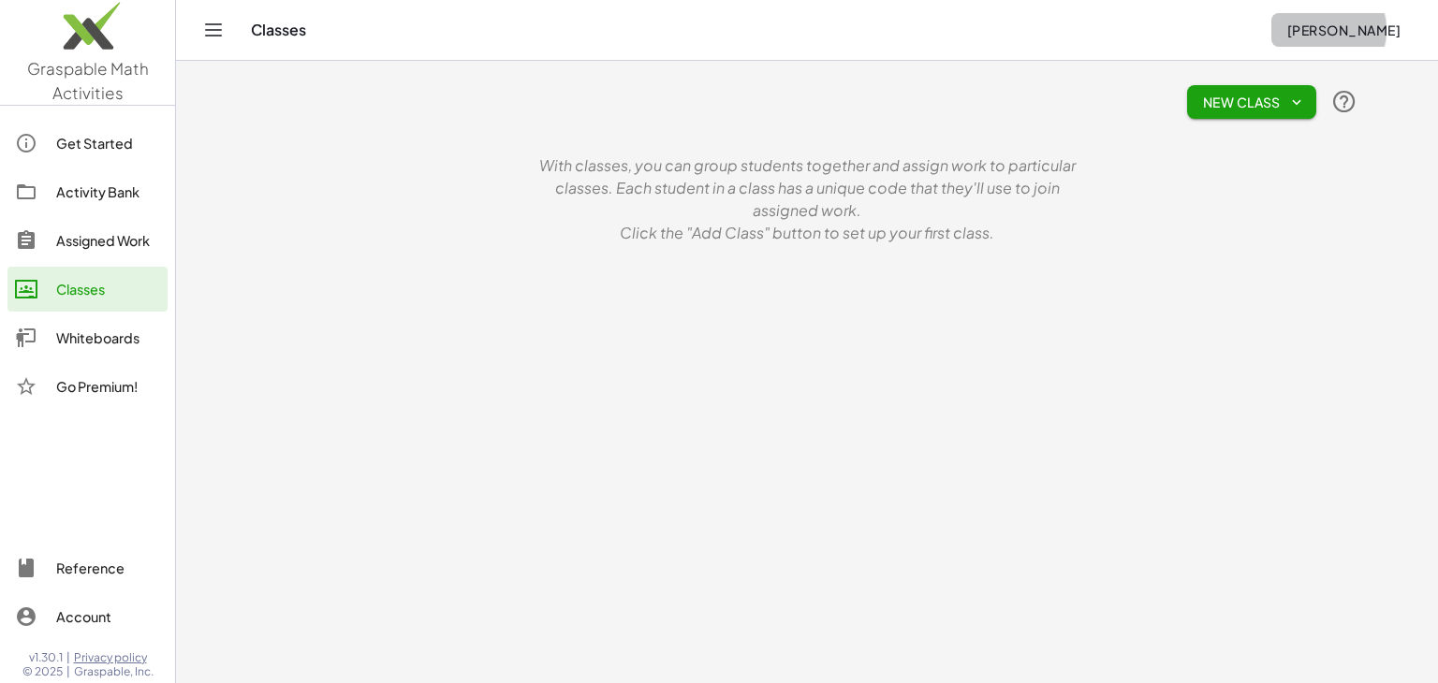
click at [1359, 22] on span "[PERSON_NAME]" at bounding box center [1343, 30] width 114 height 17
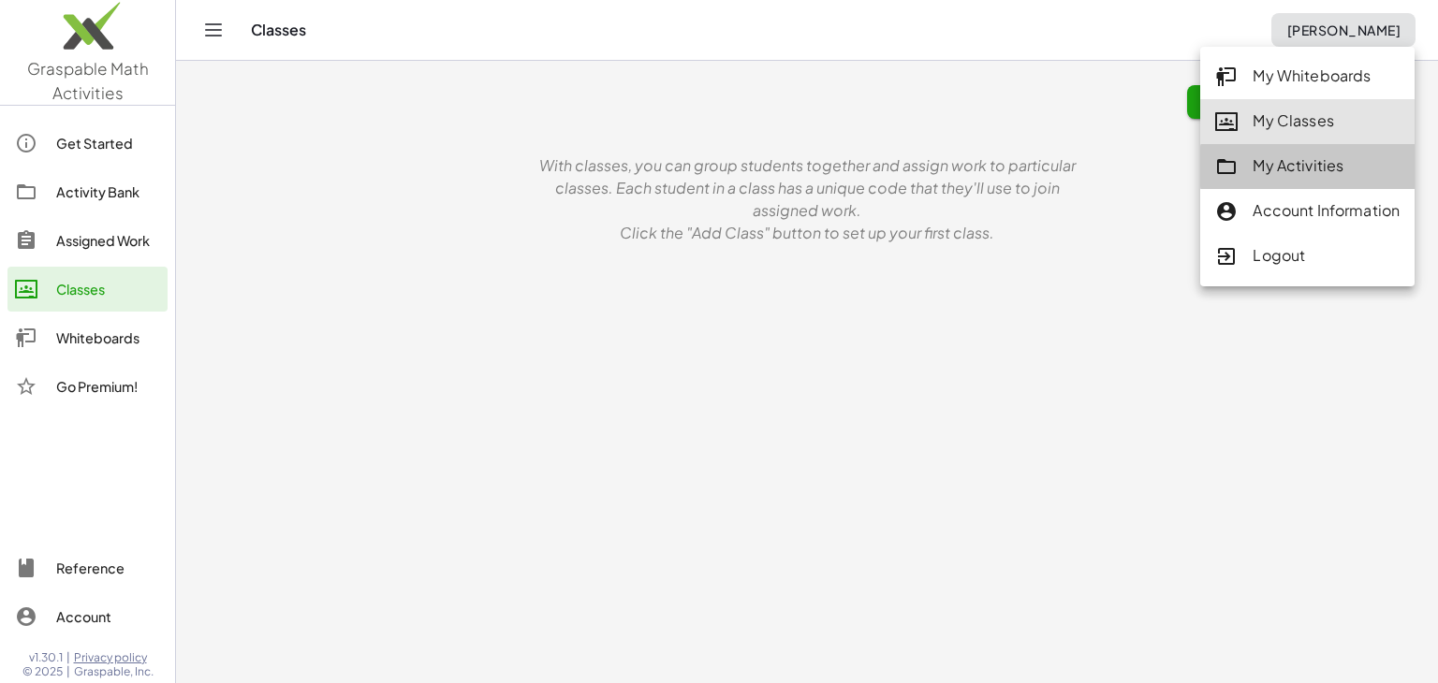
click at [1321, 160] on div "My Activities" at bounding box center [1307, 166] width 184 height 24
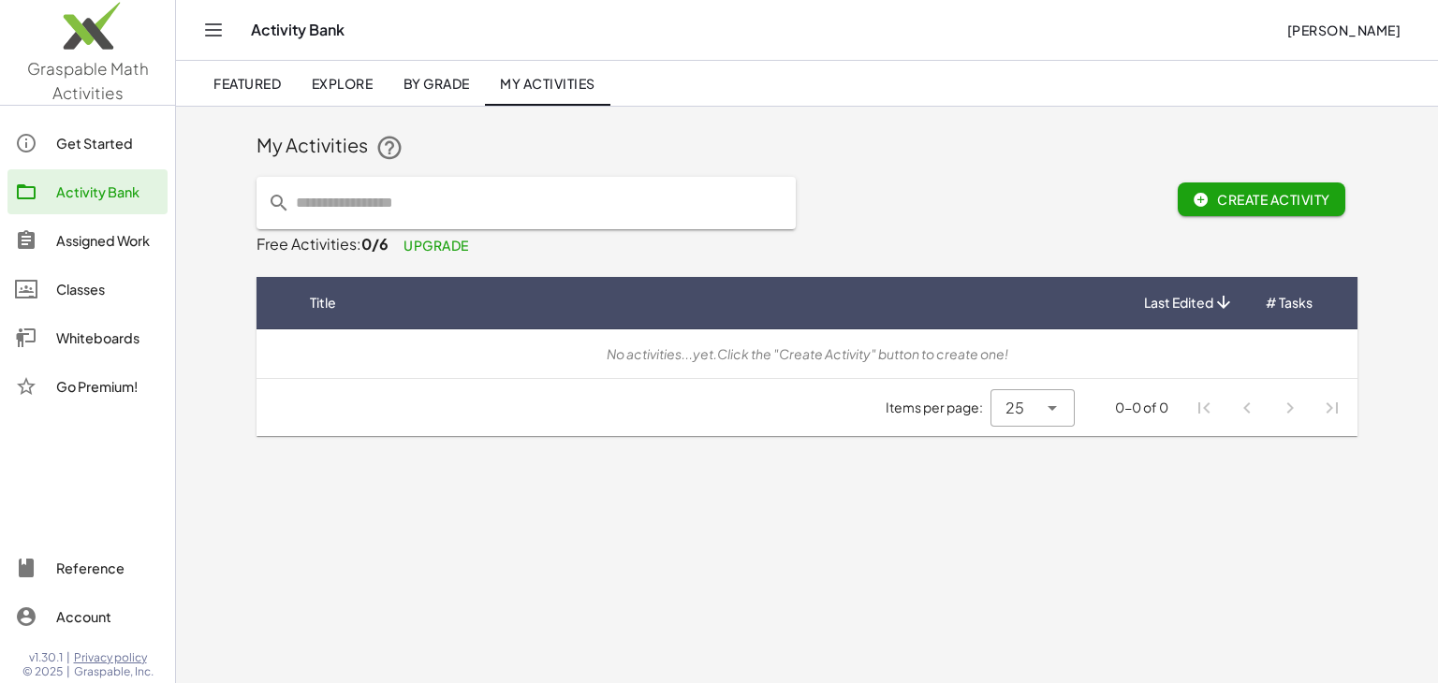
click at [448, 95] on link "By Grade" at bounding box center [436, 83] width 96 height 45
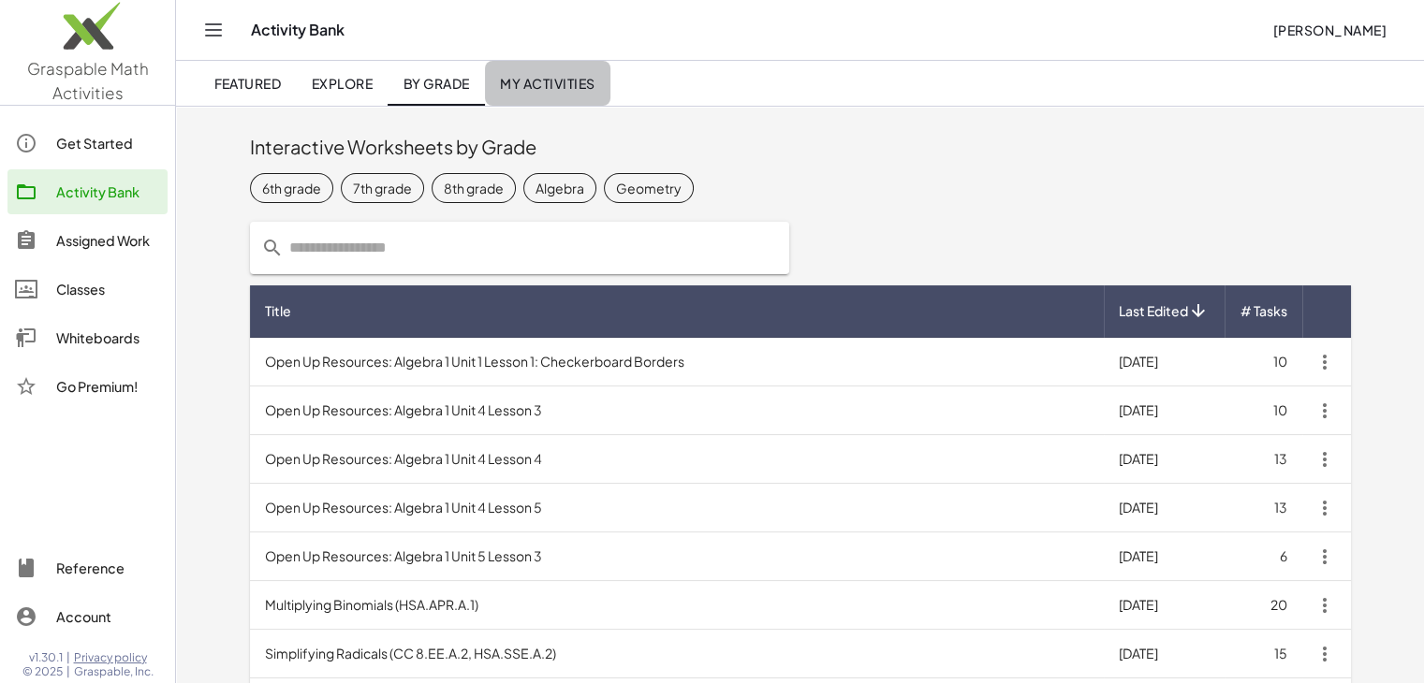
click at [560, 81] on span "My Activities" at bounding box center [547, 83] width 95 height 17
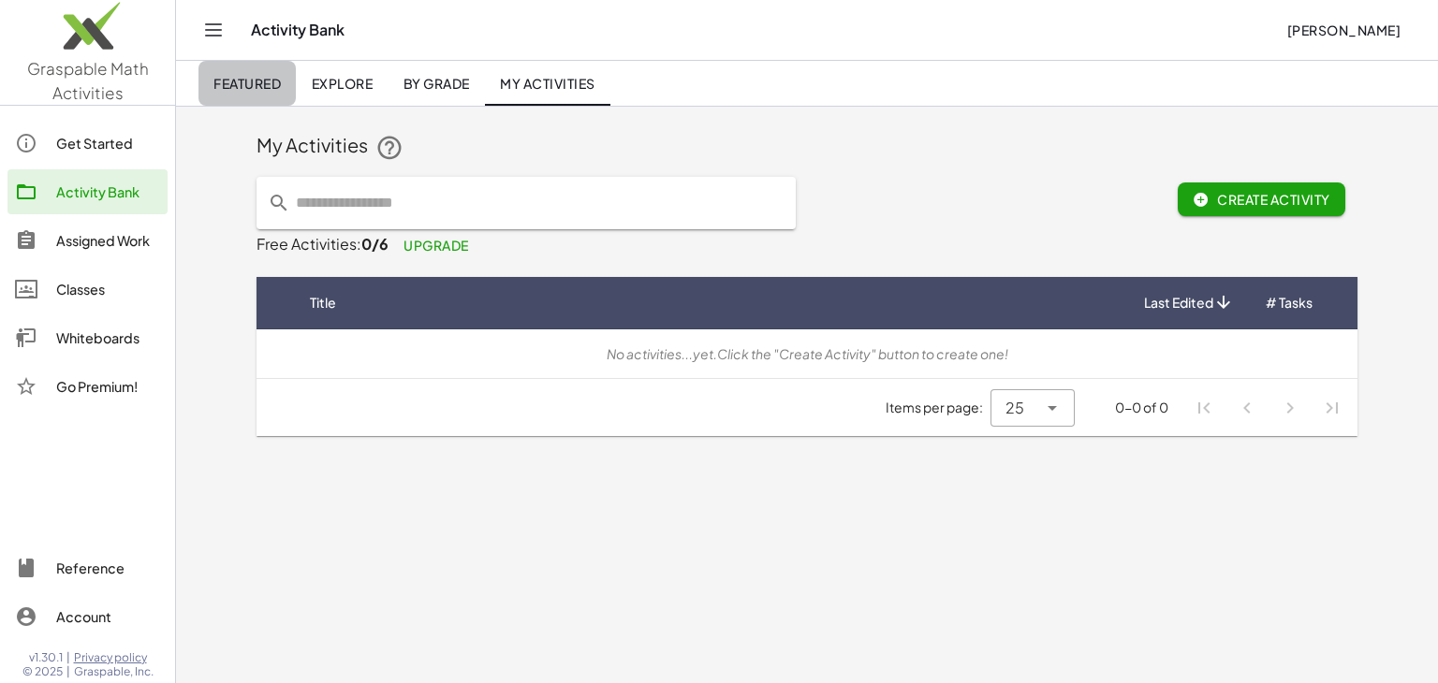
click at [279, 95] on link "Featured" at bounding box center [246, 83] width 97 height 45
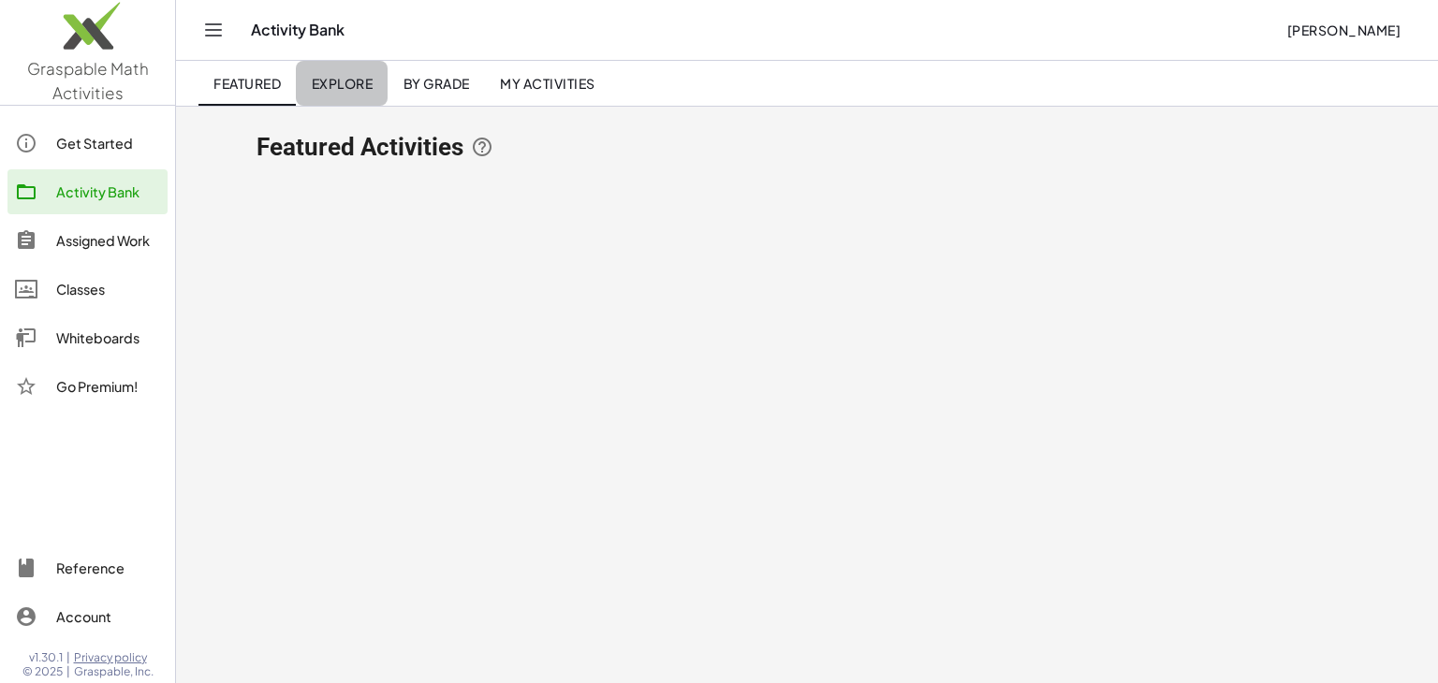
click at [359, 72] on link "Explore" at bounding box center [342, 83] width 92 height 45
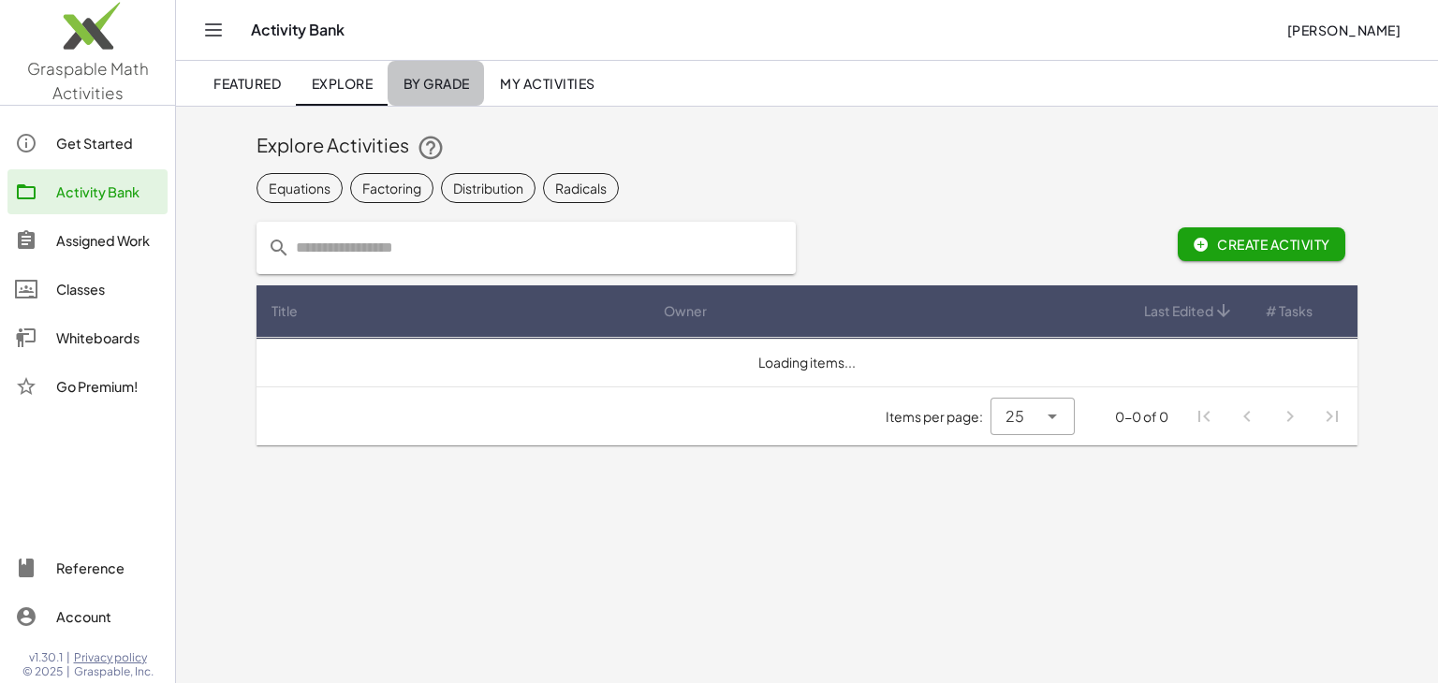
click at [447, 76] on span "By Grade" at bounding box center [436, 83] width 66 height 17
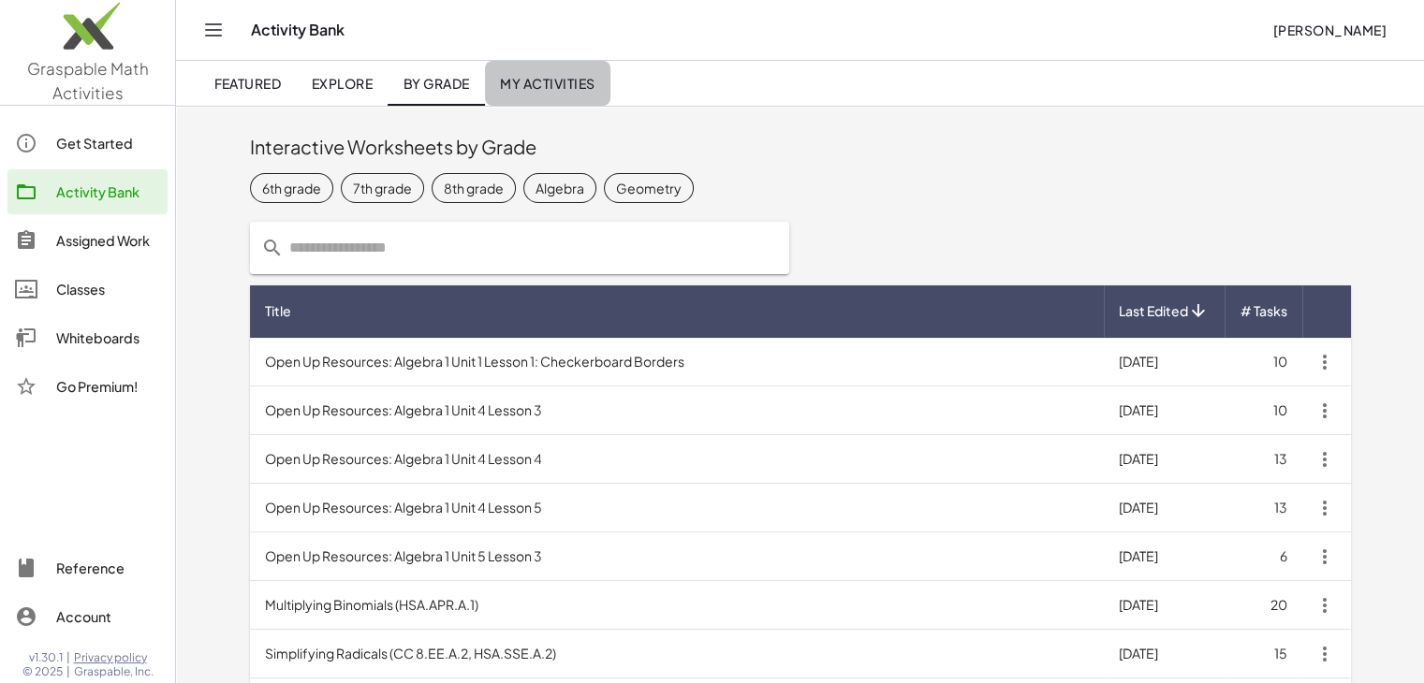
click at [542, 77] on span "My Activities" at bounding box center [547, 83] width 95 height 17
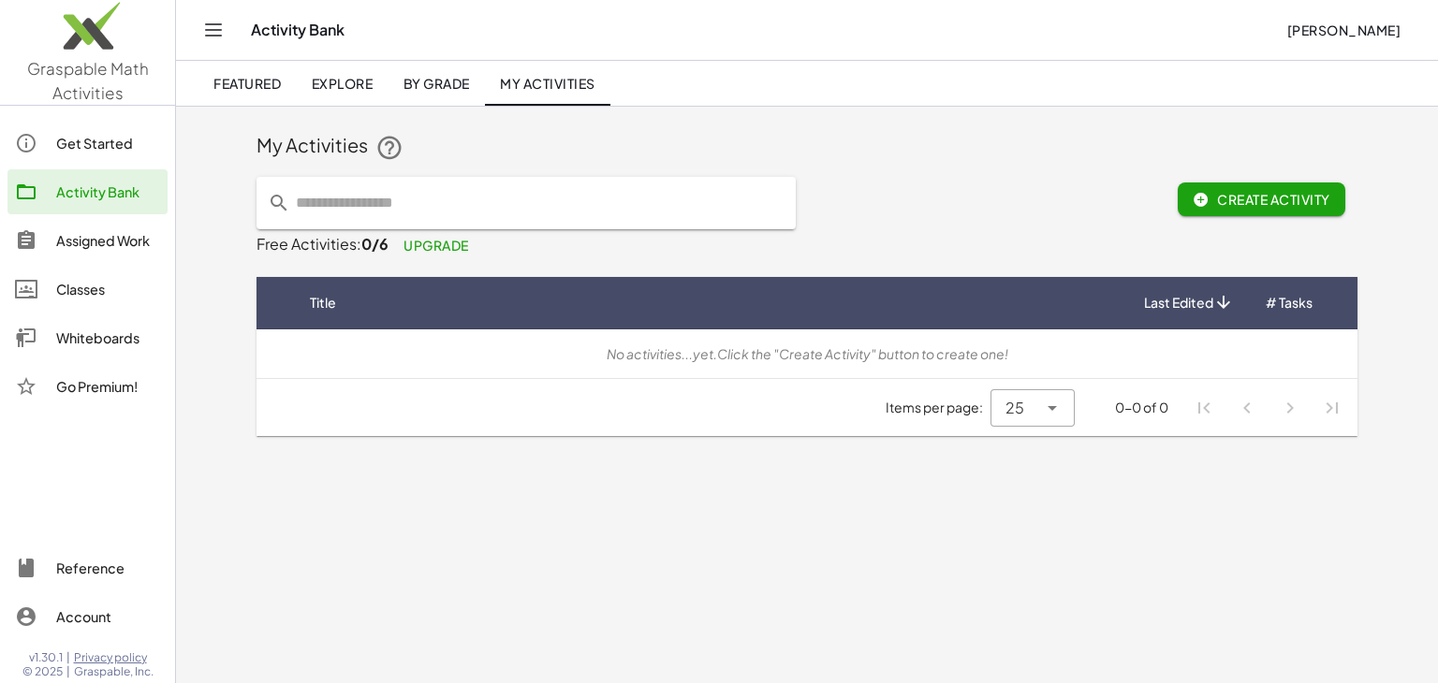
click at [94, 229] on div "Assigned Work" at bounding box center [108, 240] width 104 height 22
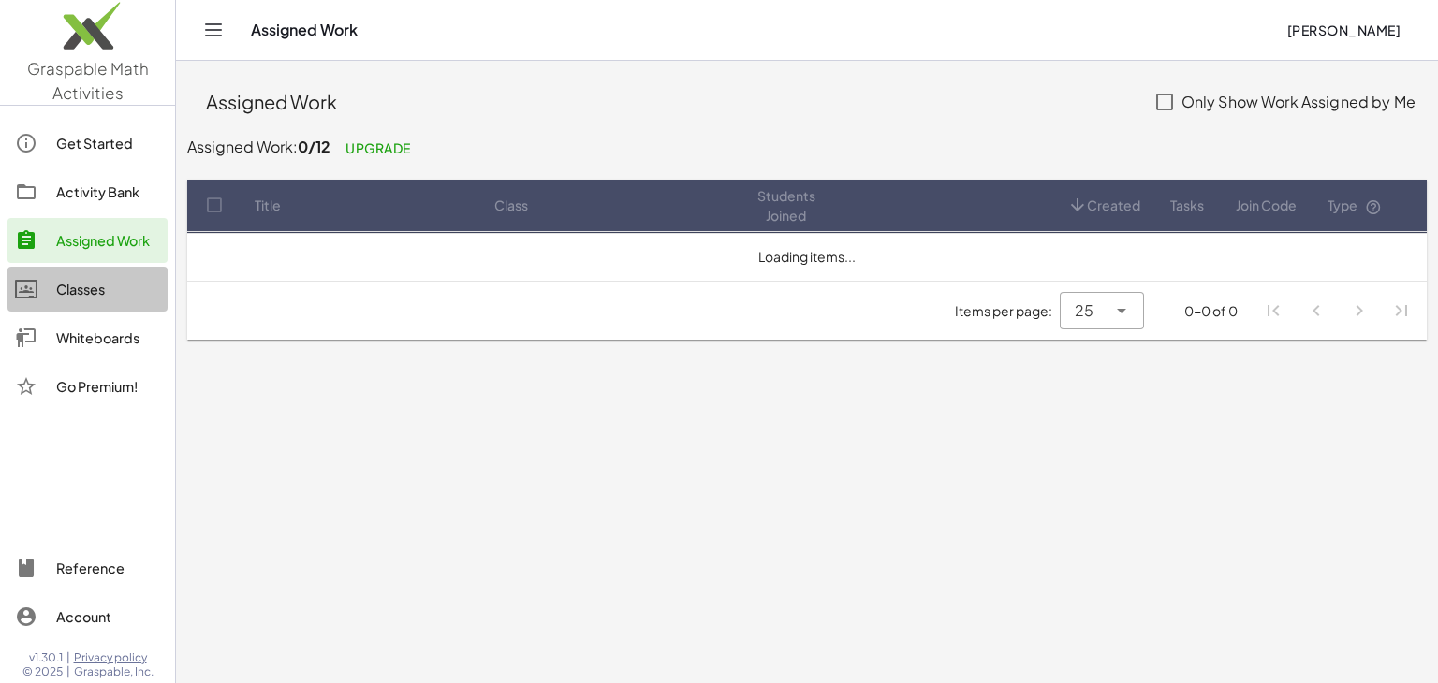
click at [94, 285] on div "Classes" at bounding box center [108, 289] width 104 height 22
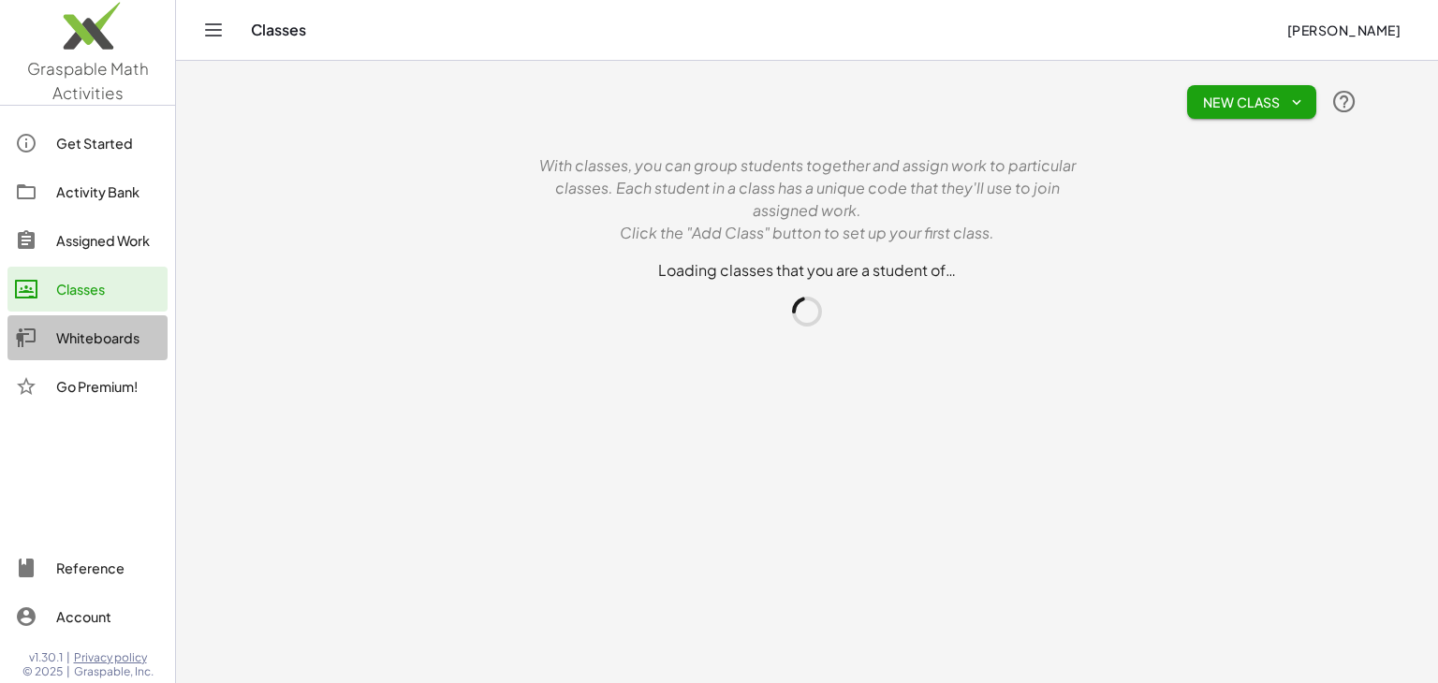
click at [110, 343] on div "Whiteboards" at bounding box center [108, 338] width 104 height 22
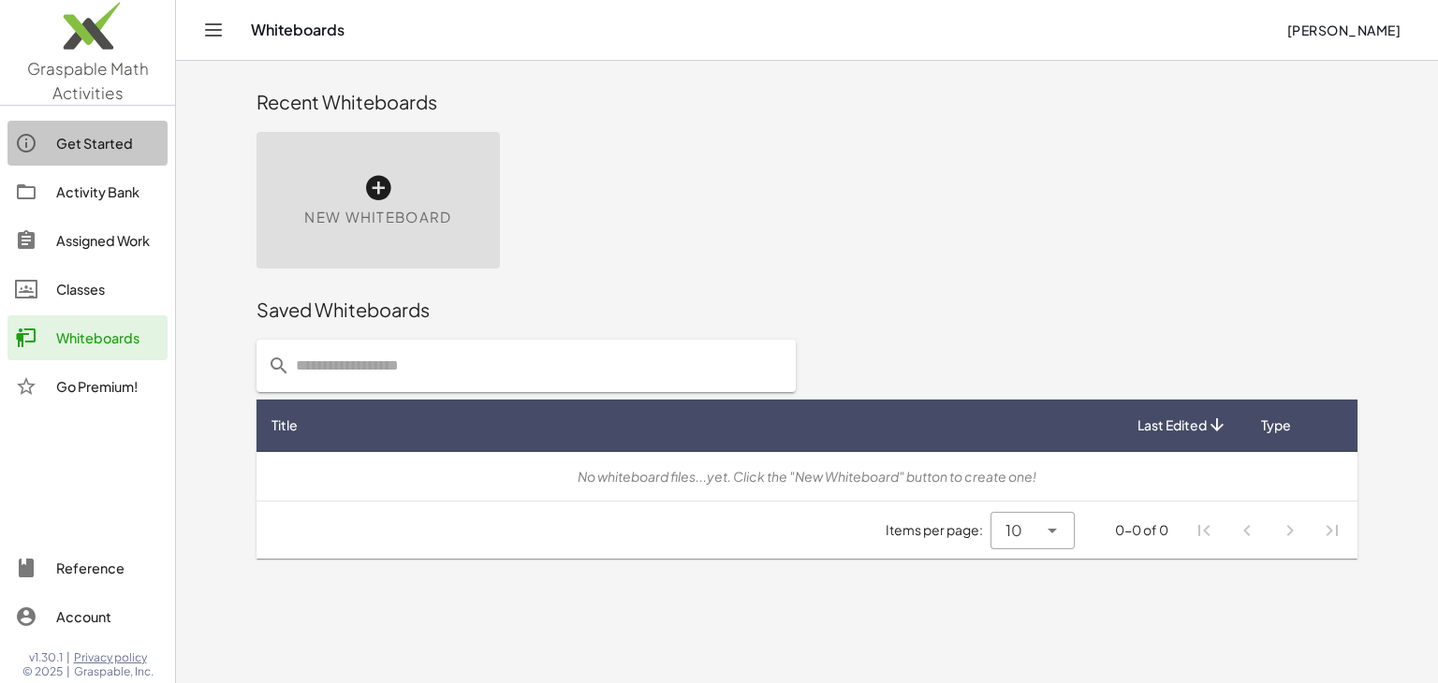
click at [80, 155] on link "Get Started" at bounding box center [87, 143] width 160 height 45
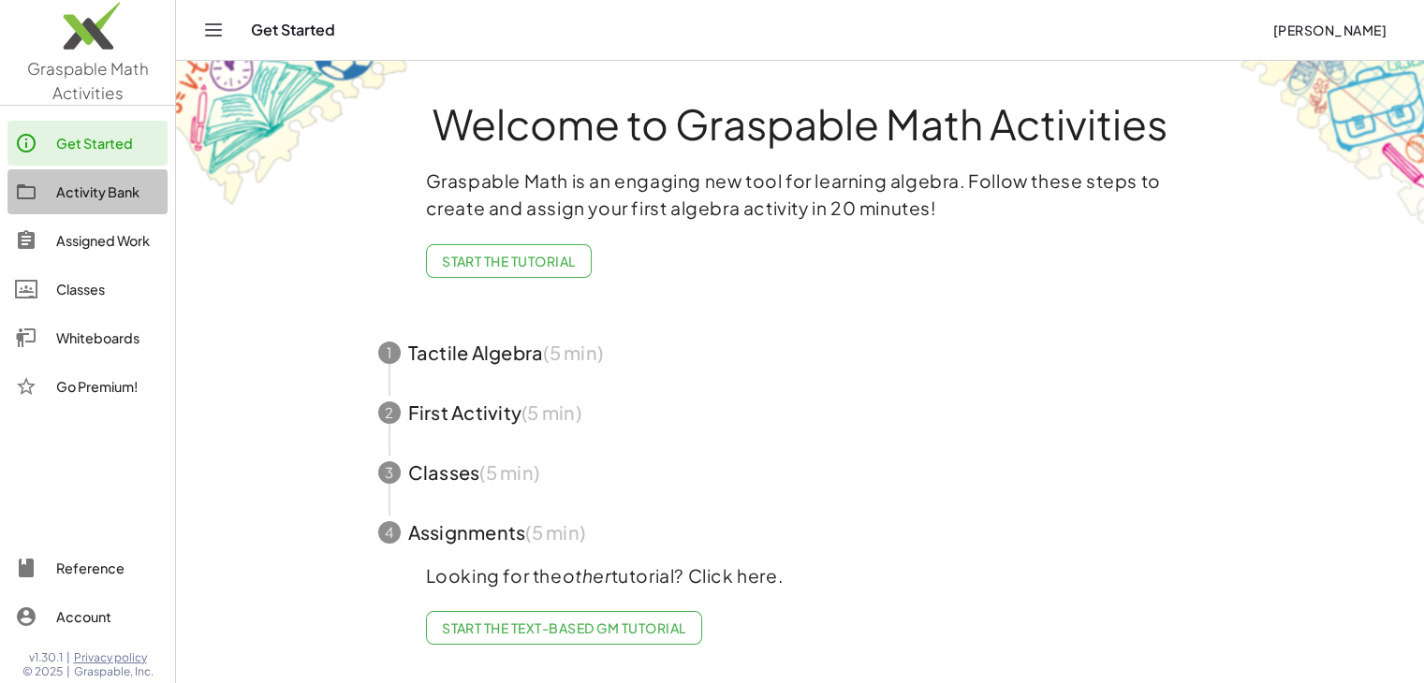
click at [82, 184] on div "Activity Bank" at bounding box center [108, 192] width 104 height 22
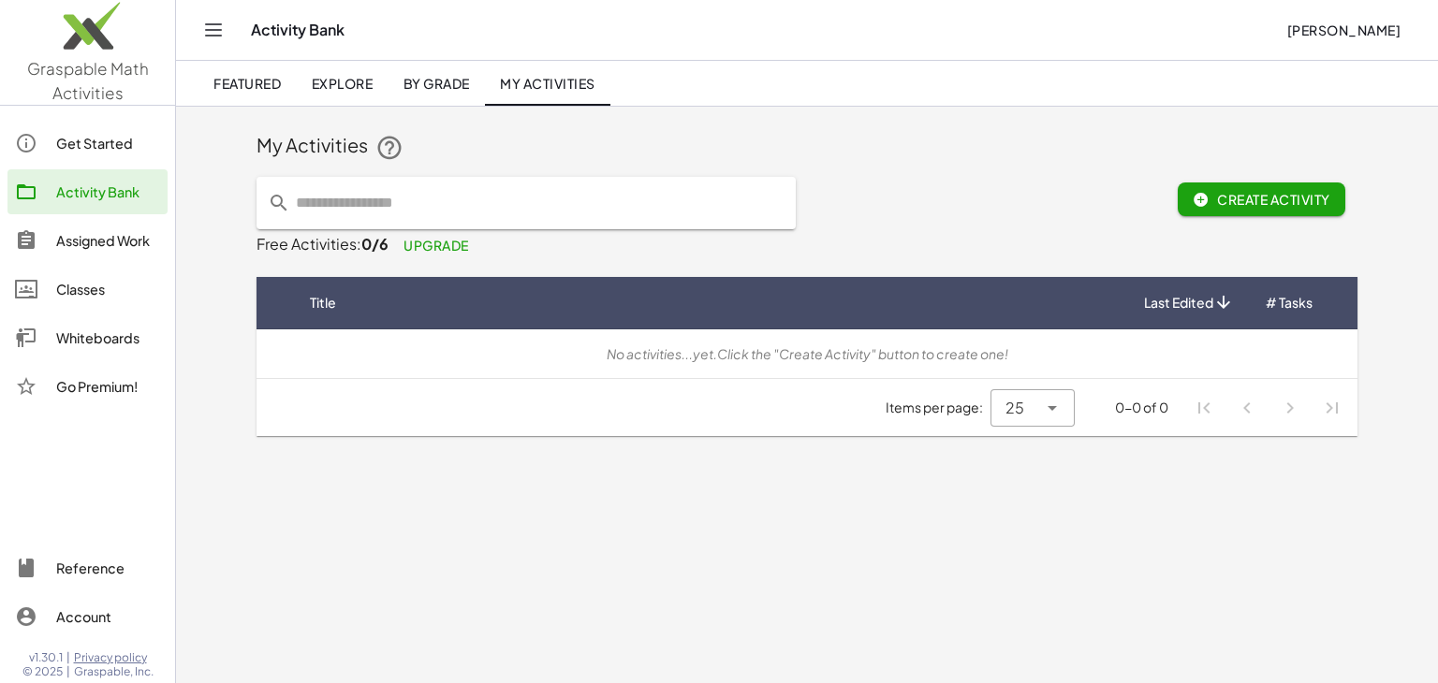
click at [217, 22] on icon "Toggle navigation" at bounding box center [213, 30] width 22 height 22
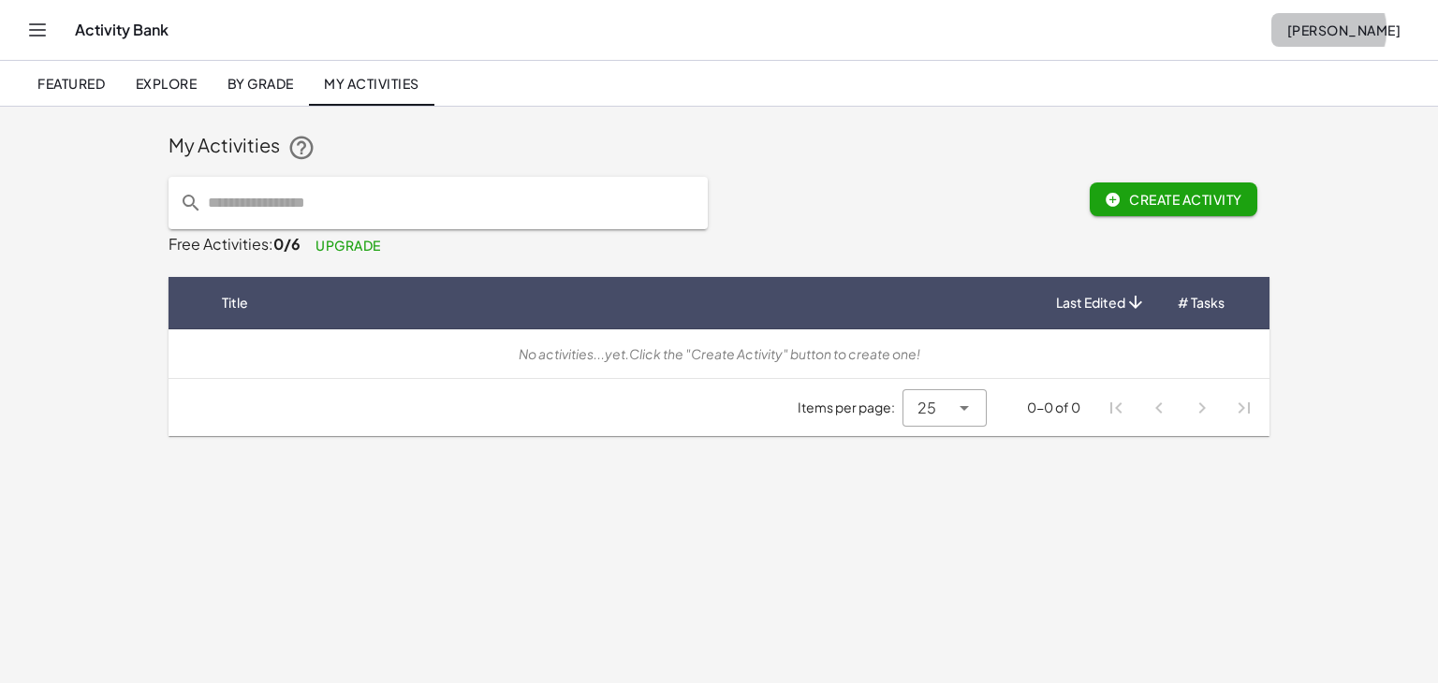
click at [1329, 22] on span "[PERSON_NAME]" at bounding box center [1343, 30] width 114 height 17
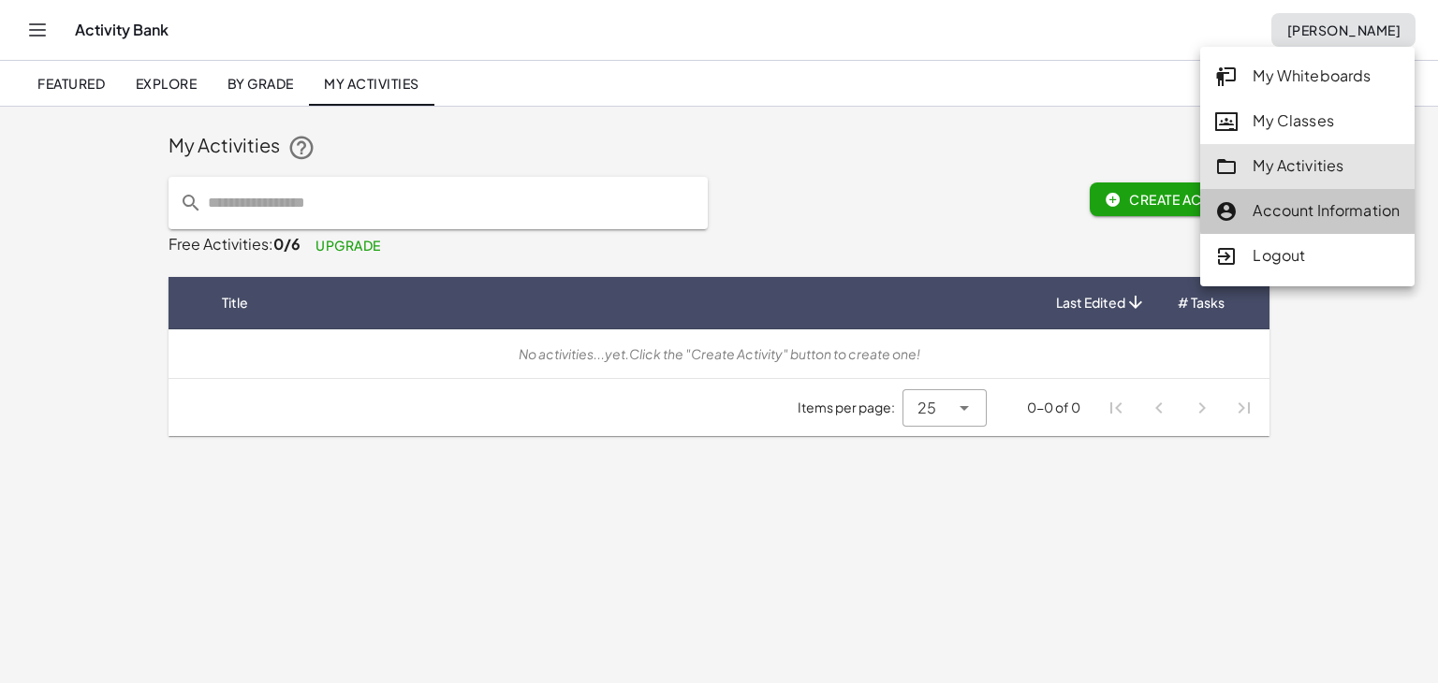
click at [1297, 215] on div "Account Information" at bounding box center [1307, 211] width 184 height 24
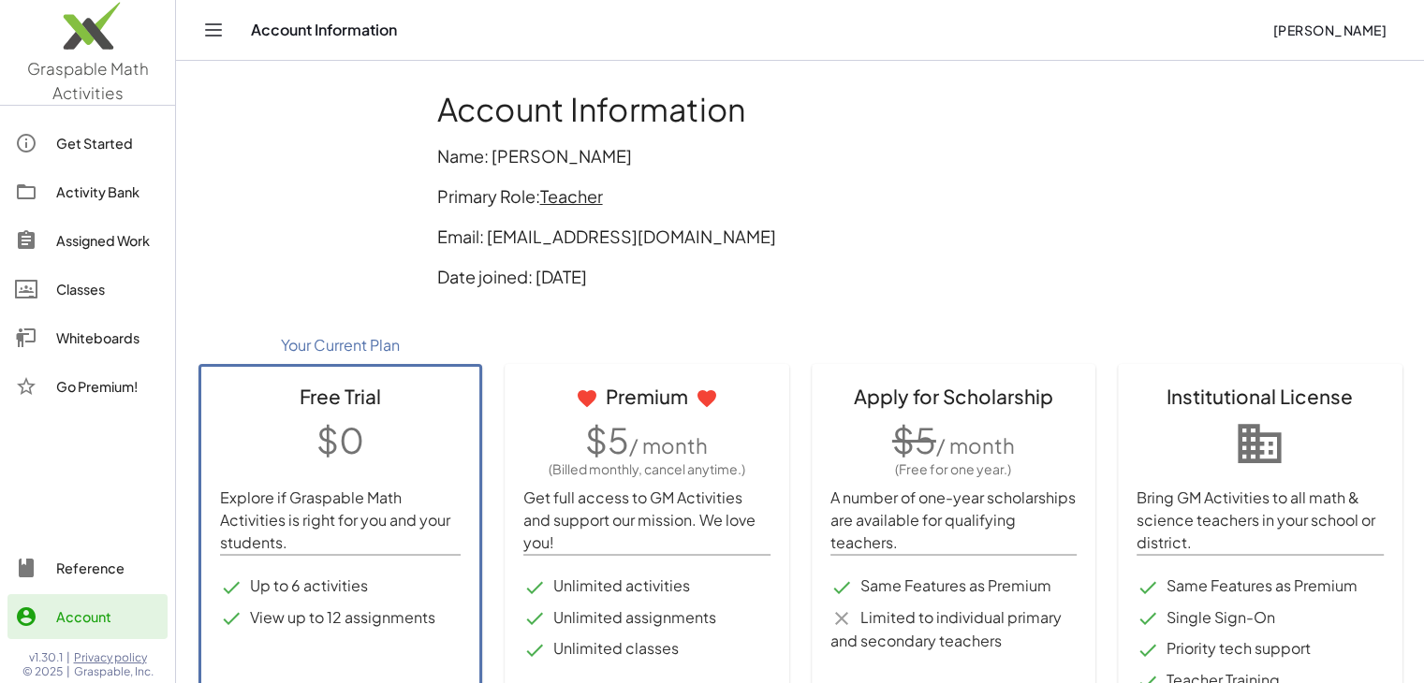
click at [207, 31] on icon "Toggle navigation" at bounding box center [213, 30] width 22 height 22
